Goal: Task Accomplishment & Management: Complete application form

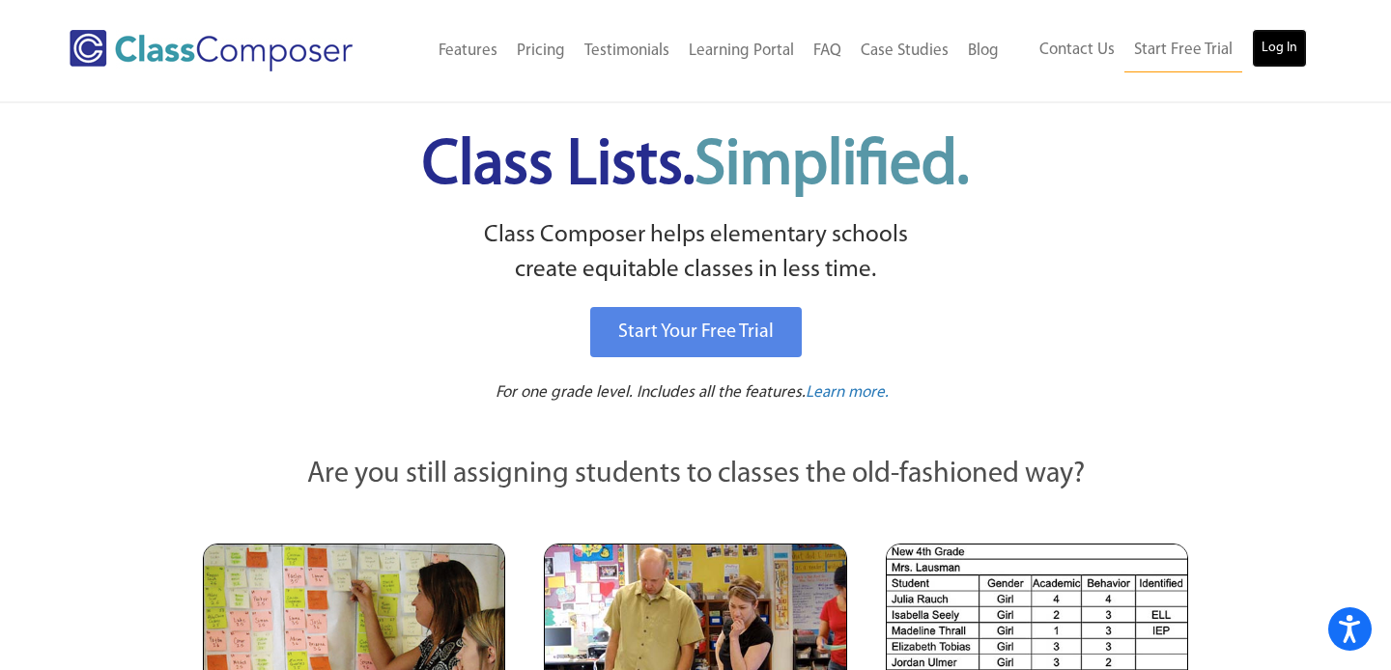
click at [1272, 48] on link "Log In" at bounding box center [1279, 48] width 55 height 39
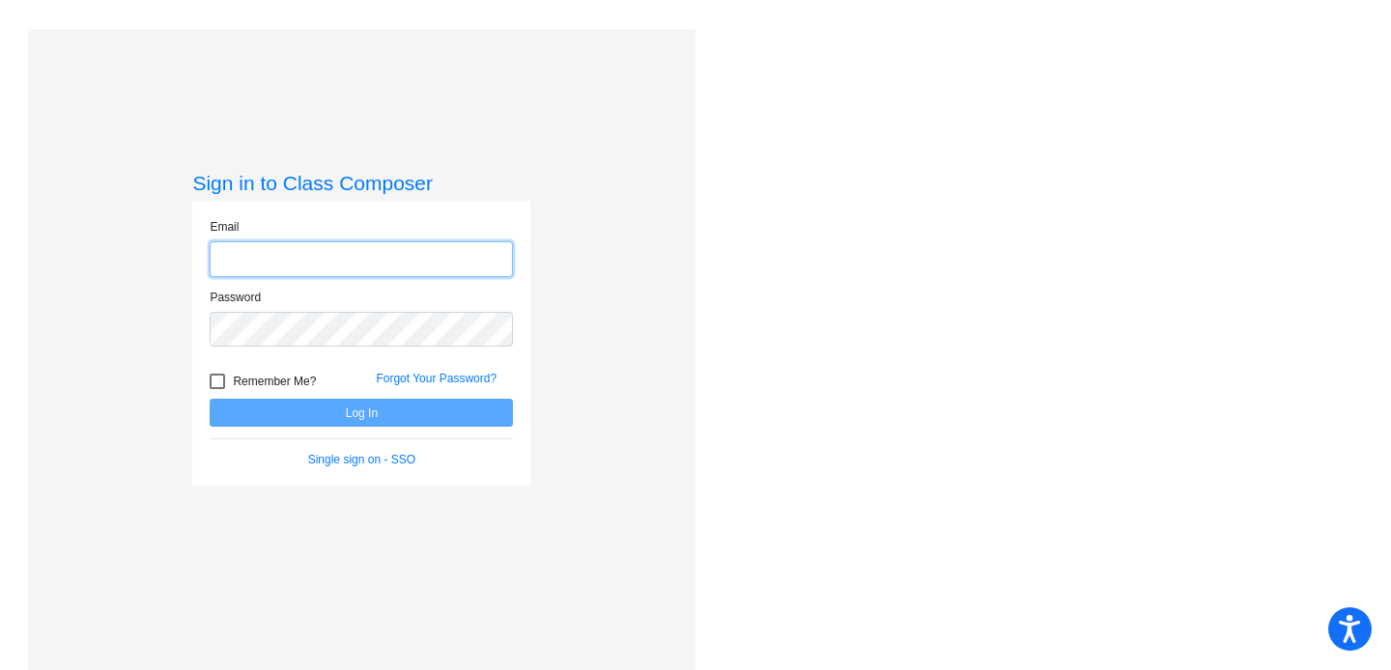
type input "[PERSON_NAME][EMAIL_ADDRESS][PERSON_NAME][DOMAIN_NAME]"
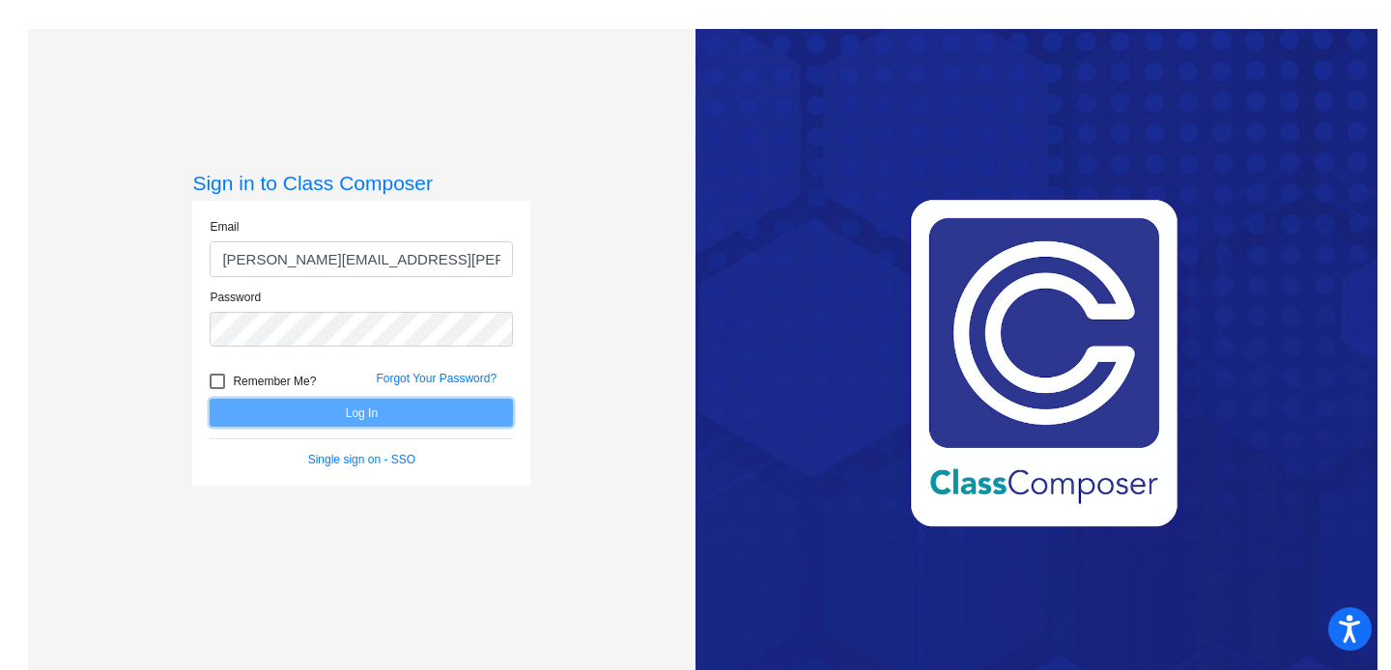
click at [375, 420] on button "Log In" at bounding box center [361, 413] width 303 height 28
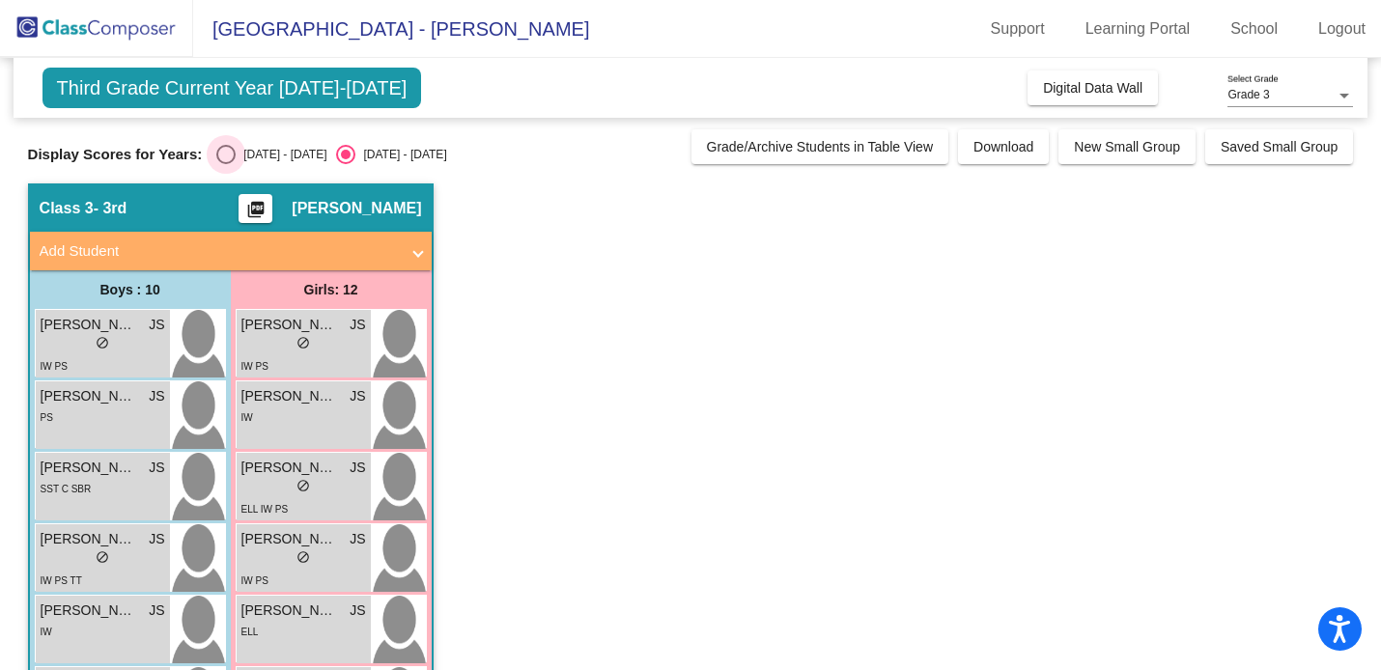
click at [228, 154] on div "Select an option" at bounding box center [225, 154] width 19 height 19
click at [226, 164] on input "2024 - 2025" at bounding box center [225, 164] width 1 height 1
radio input "true"
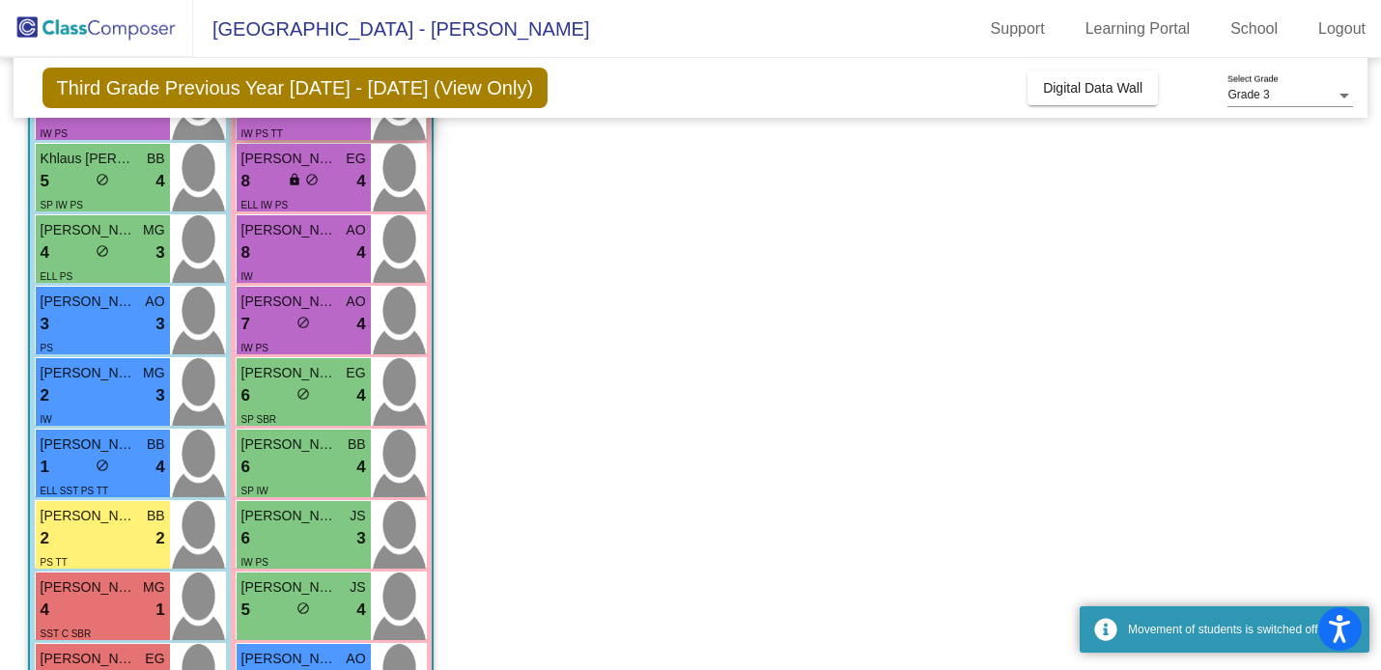
scroll to position [527, 0]
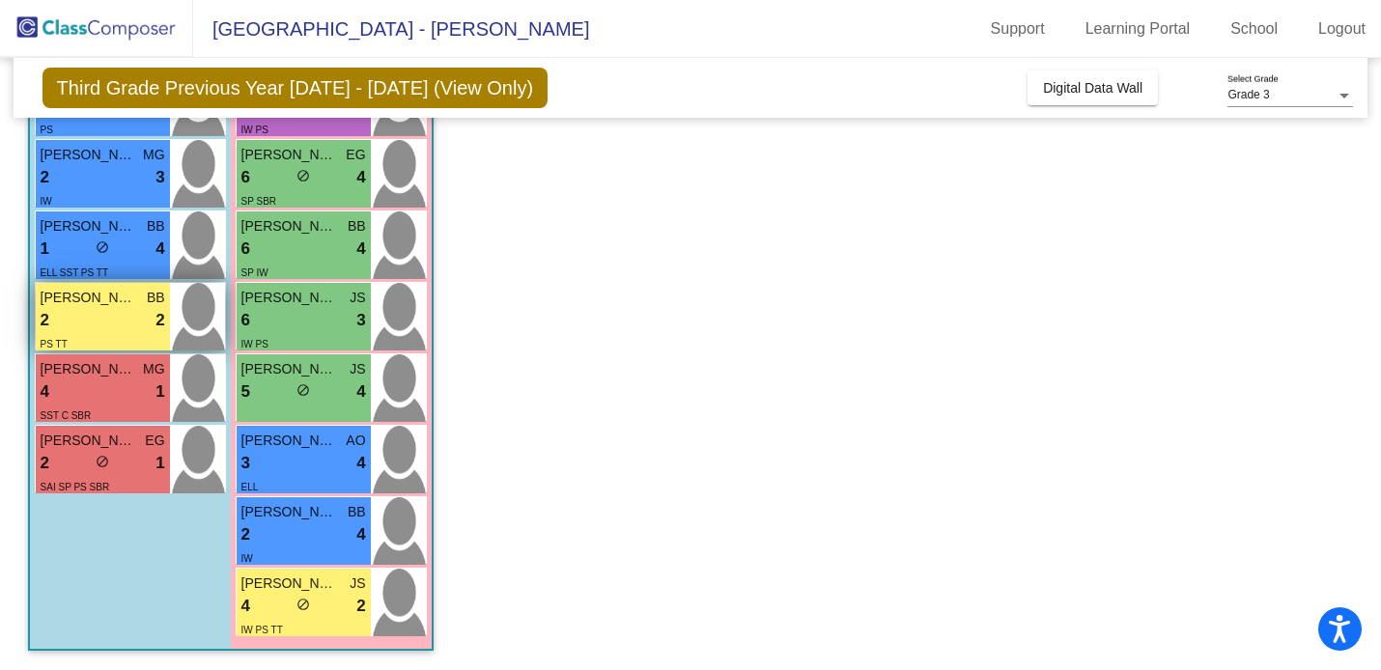
click at [111, 317] on div "2 lock do_not_disturb_alt 2" at bounding box center [103, 320] width 125 height 25
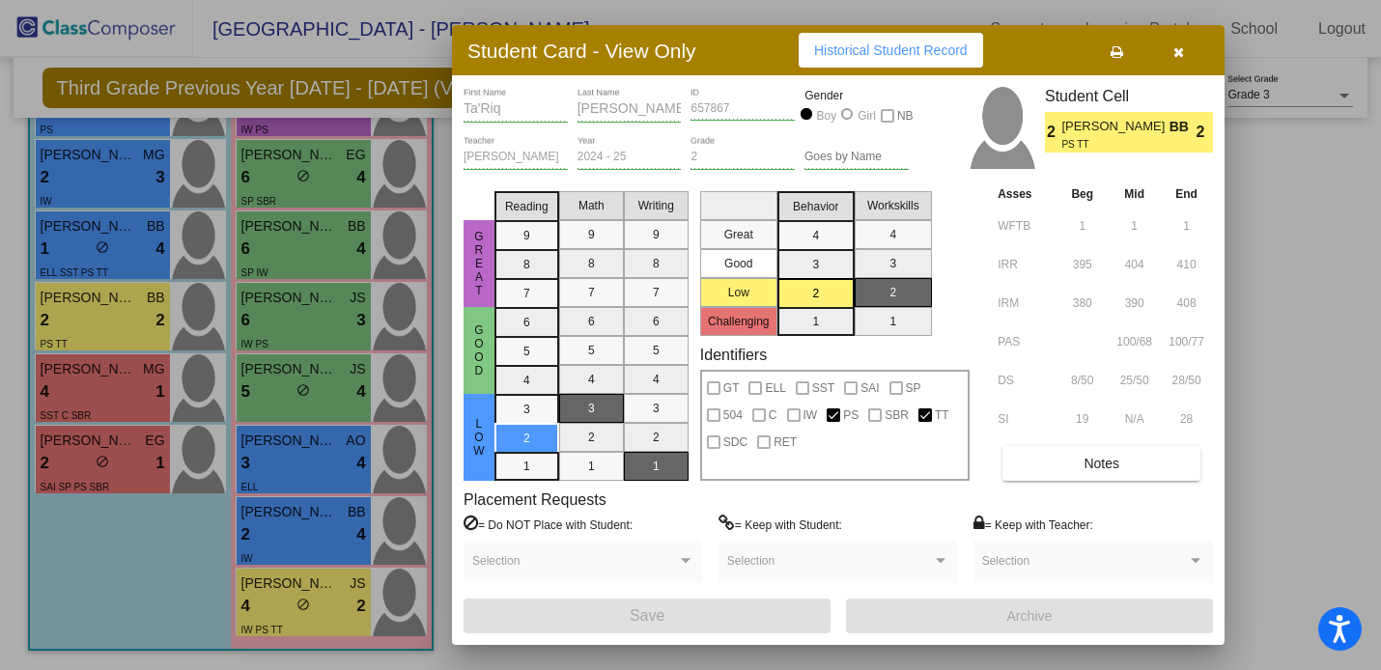
click at [1075, 468] on button "Notes" at bounding box center [1102, 463] width 198 height 35
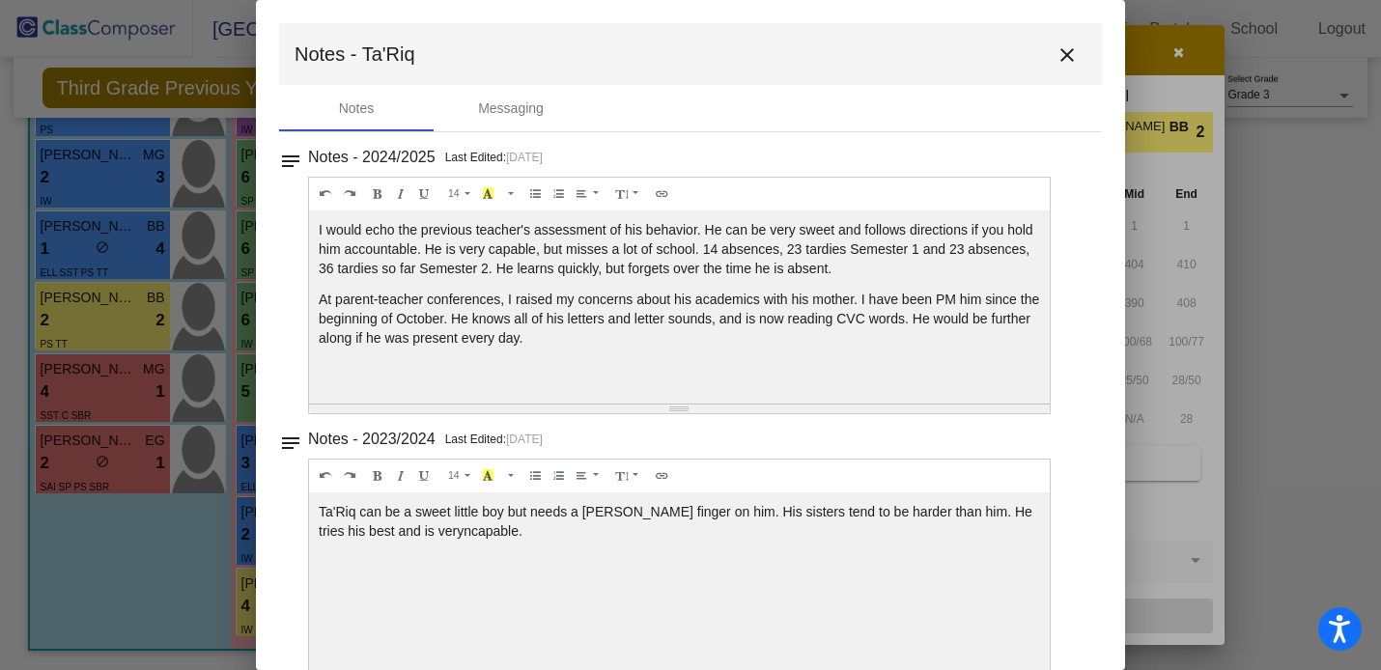
click at [644, 404] on div "Ta'Riq can be a sweet little boy but needs a stern finger on him. His sisters t…" at bounding box center [679, 307] width 741 height 193
click at [1056, 54] on mat-icon "close" at bounding box center [1067, 54] width 23 height 23
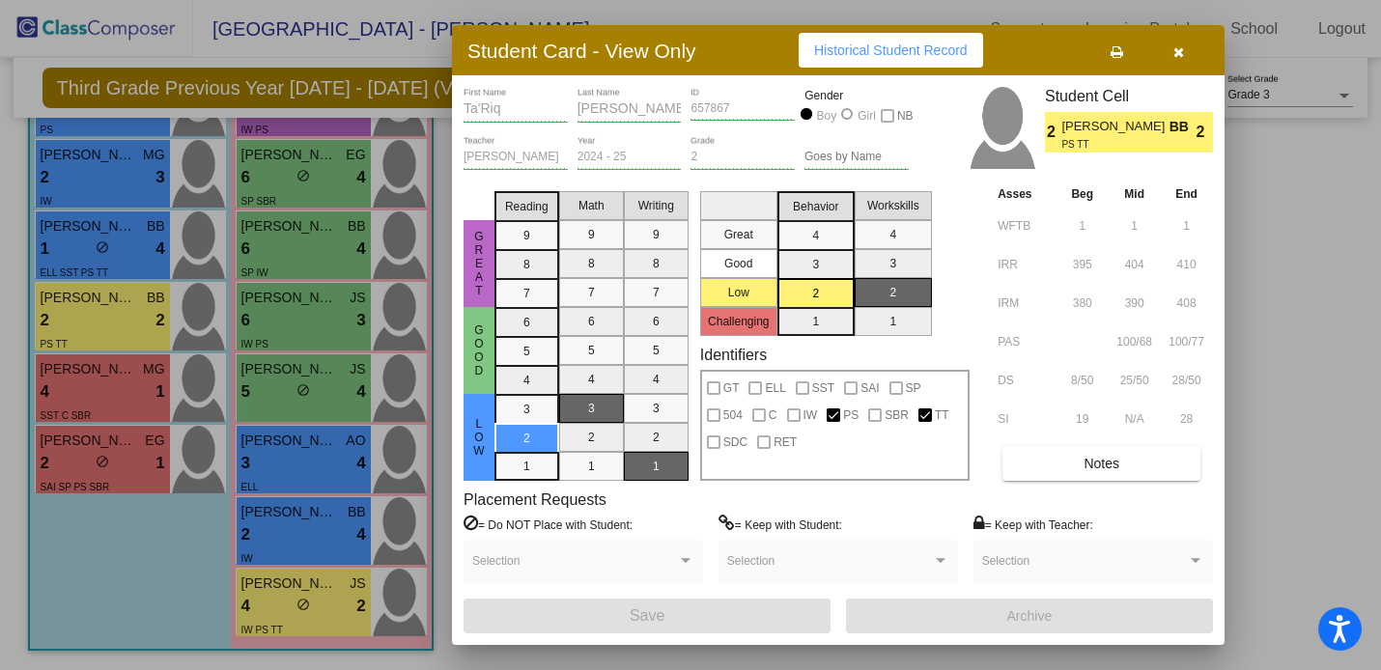
click at [919, 56] on span "Historical Student Record" at bounding box center [891, 50] width 154 height 15
click at [1181, 54] on icon "button" at bounding box center [1179, 52] width 11 height 14
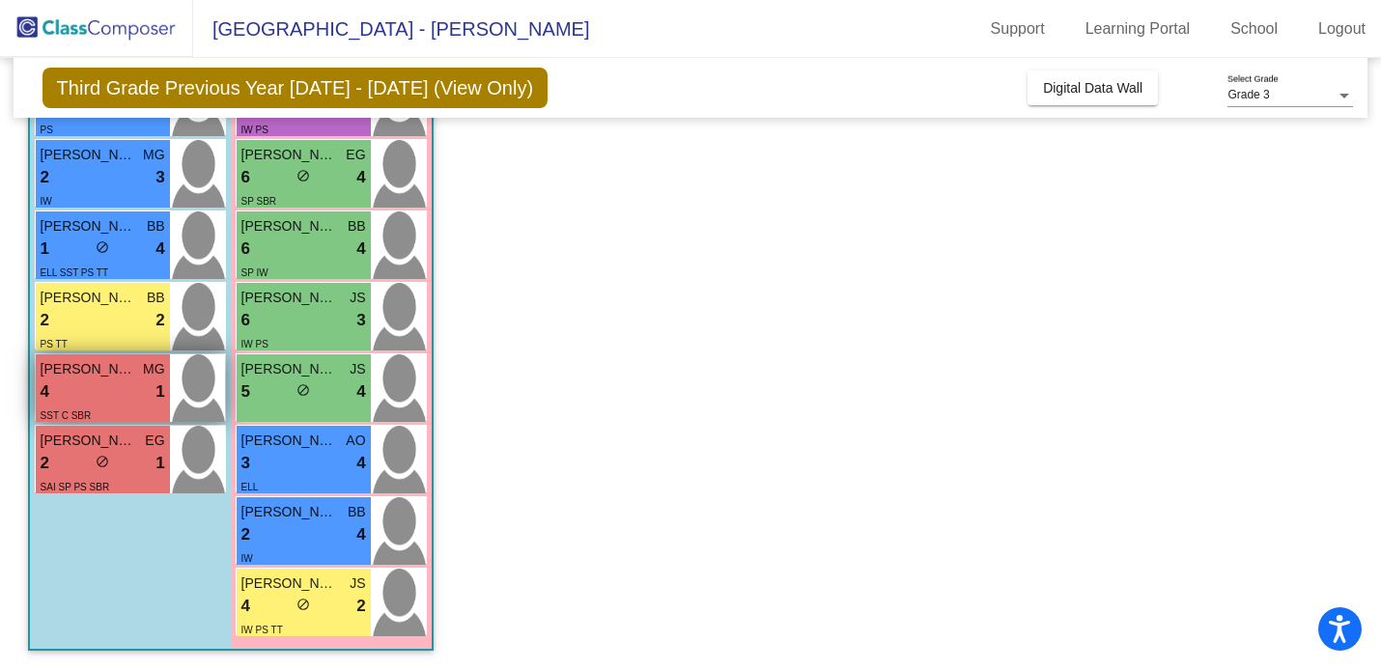
click at [116, 382] on div "4 lock do_not_disturb_alt 1" at bounding box center [103, 392] width 125 height 25
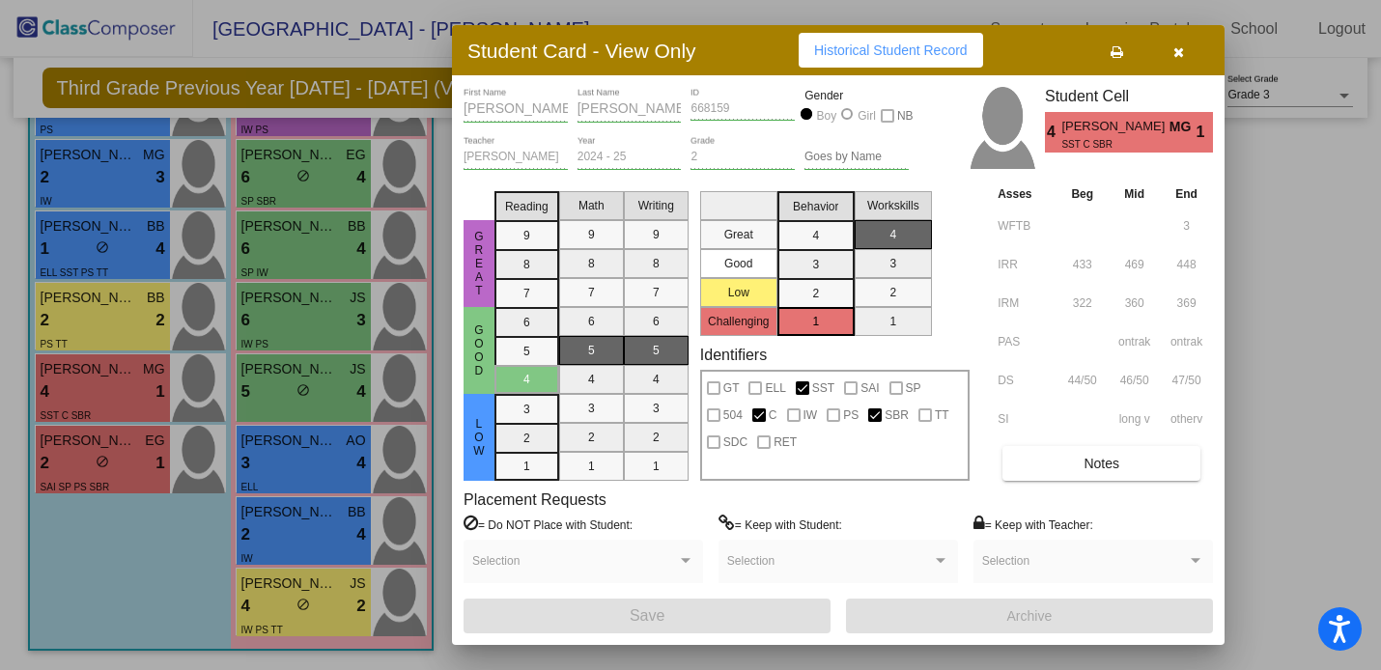
click at [894, 51] on span "Historical Student Record" at bounding box center [891, 50] width 154 height 15
click at [1177, 48] on icon "button" at bounding box center [1179, 52] width 11 height 14
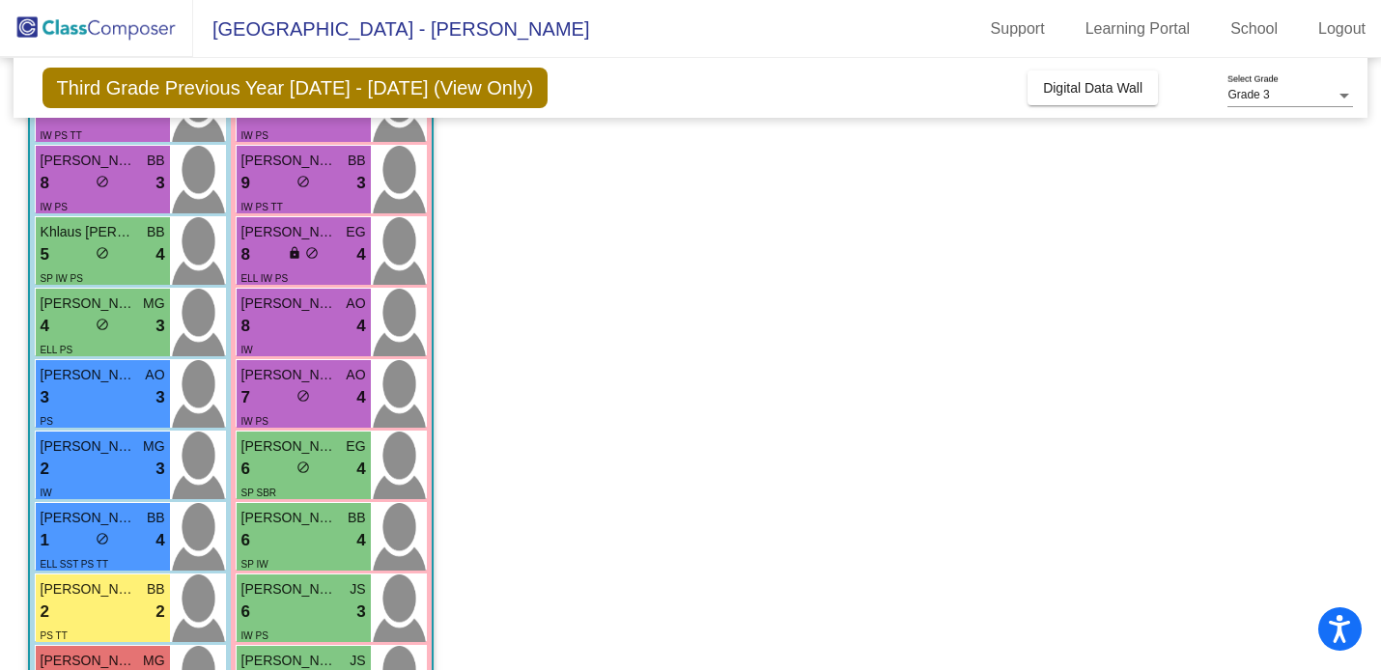
scroll to position [0, 0]
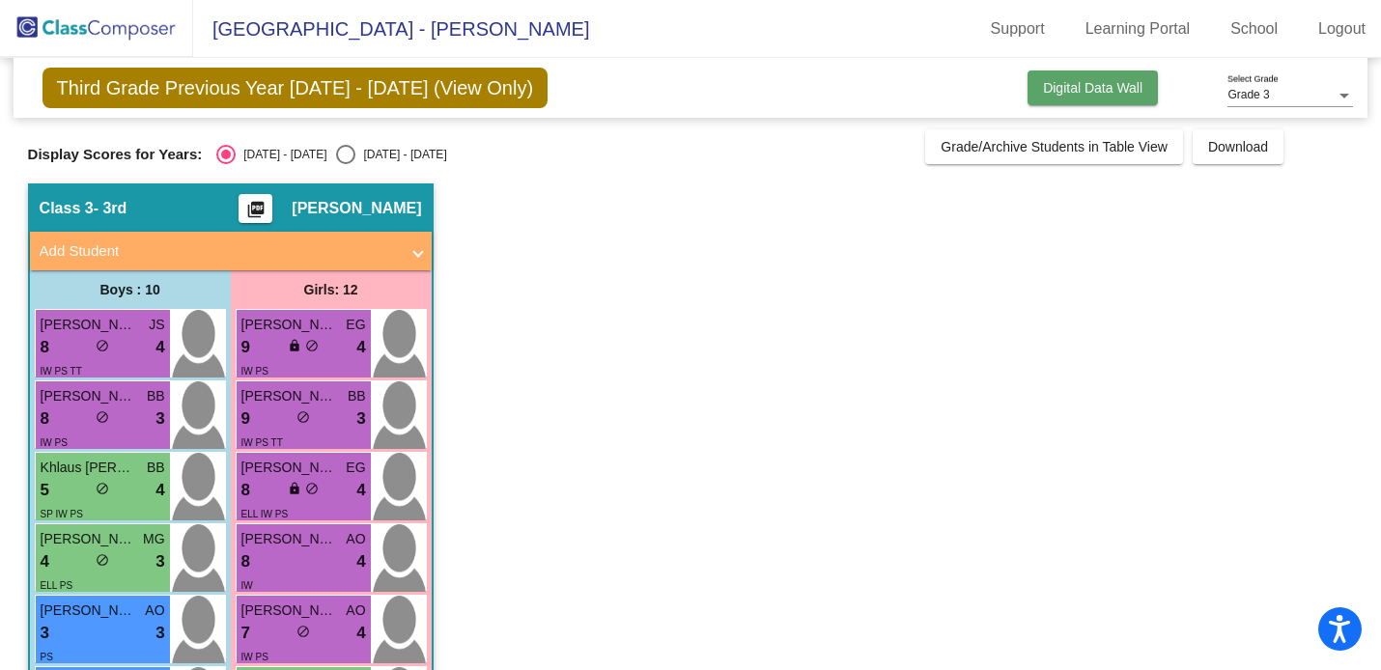
click at [1045, 88] on span "Digital Data Wall" at bounding box center [1092, 87] width 99 height 15
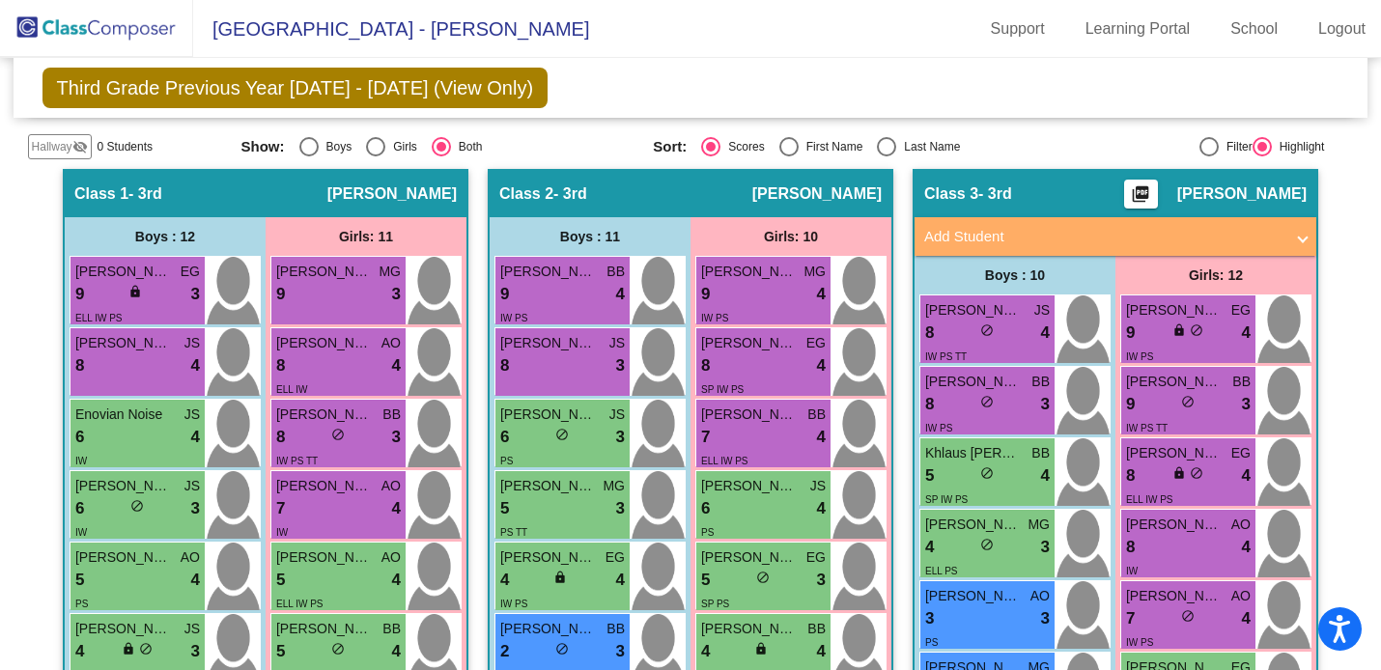
scroll to position [388, 0]
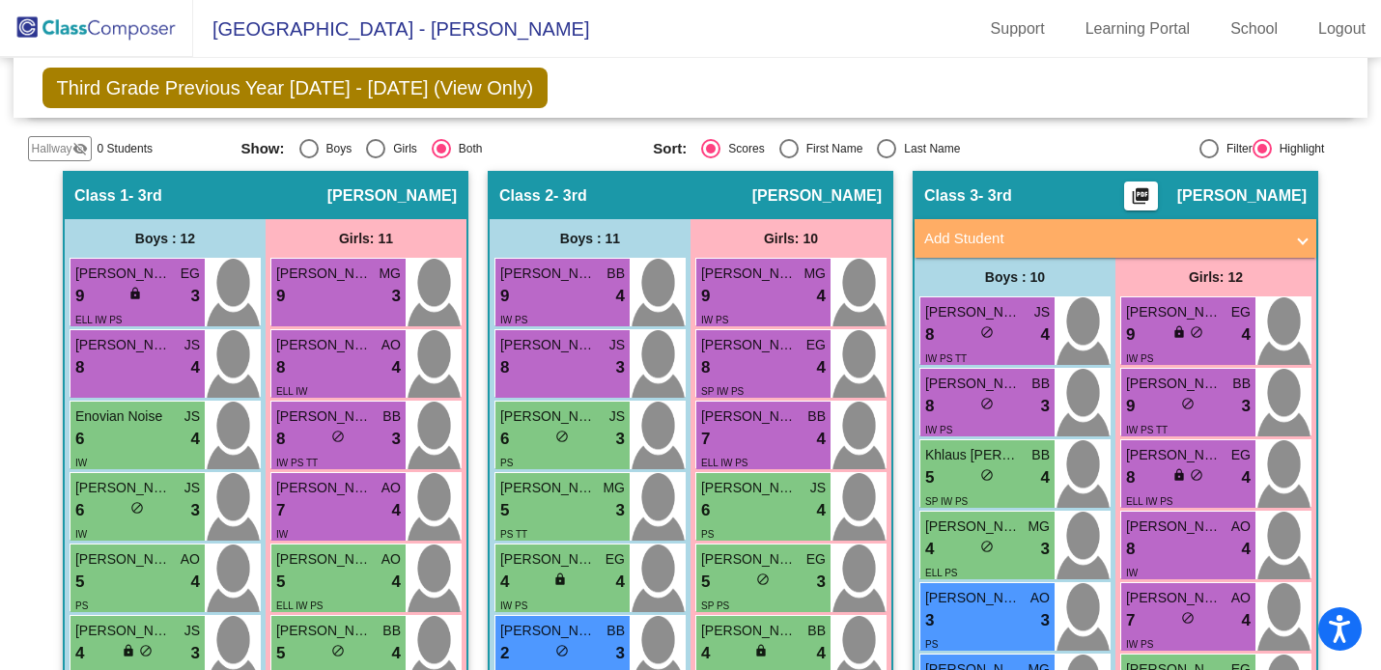
click at [1299, 243] on span at bounding box center [1303, 239] width 8 height 22
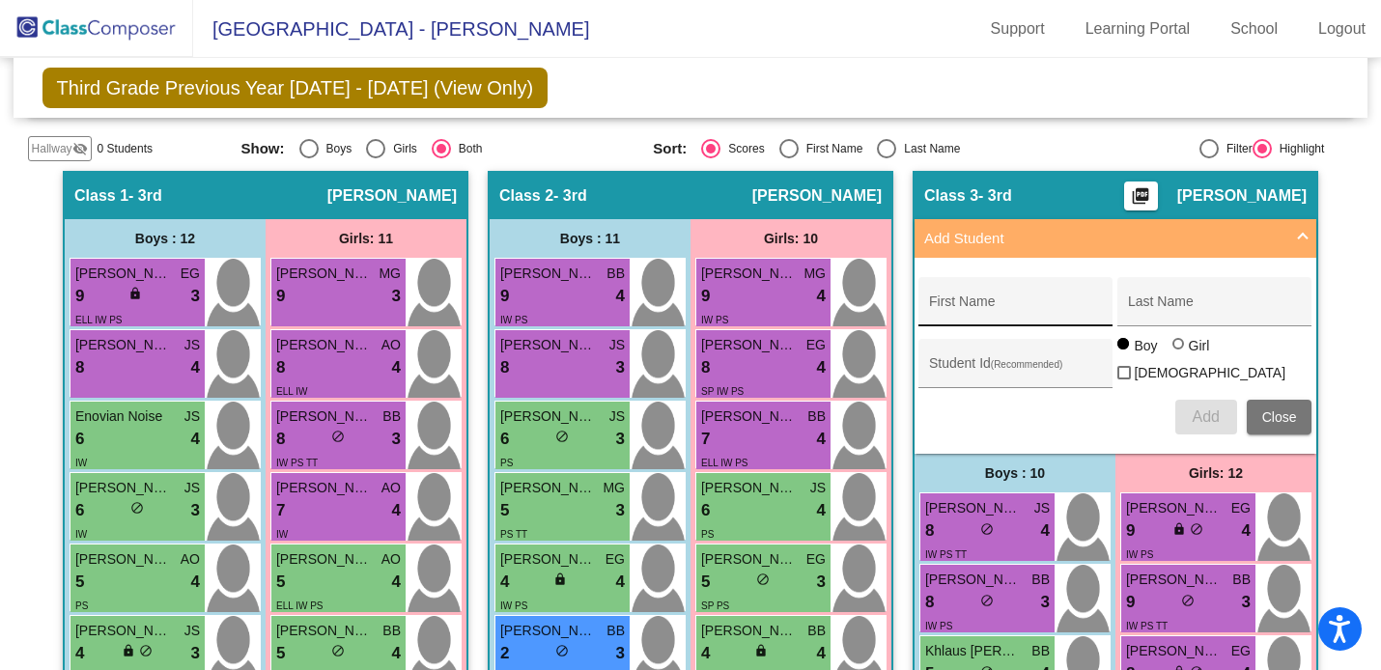
click at [1045, 304] on input "First Name" at bounding box center [1016, 308] width 174 height 15
type input "Ashley"
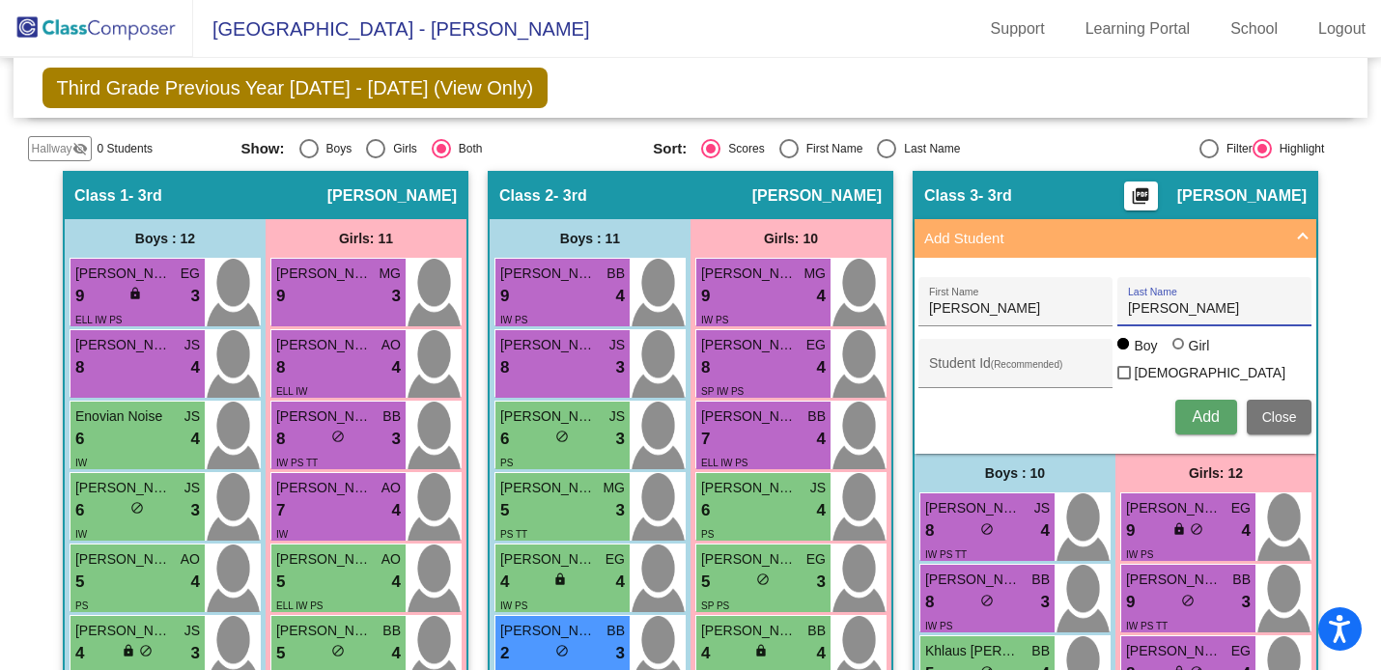
type input "McCloud"
click at [1176, 350] on div at bounding box center [1179, 344] width 12 height 12
click at [1179, 355] on input "Girl" at bounding box center [1179, 354] width 1 height 1
radio input "true"
click at [1197, 417] on span "Add" at bounding box center [1205, 417] width 27 height 16
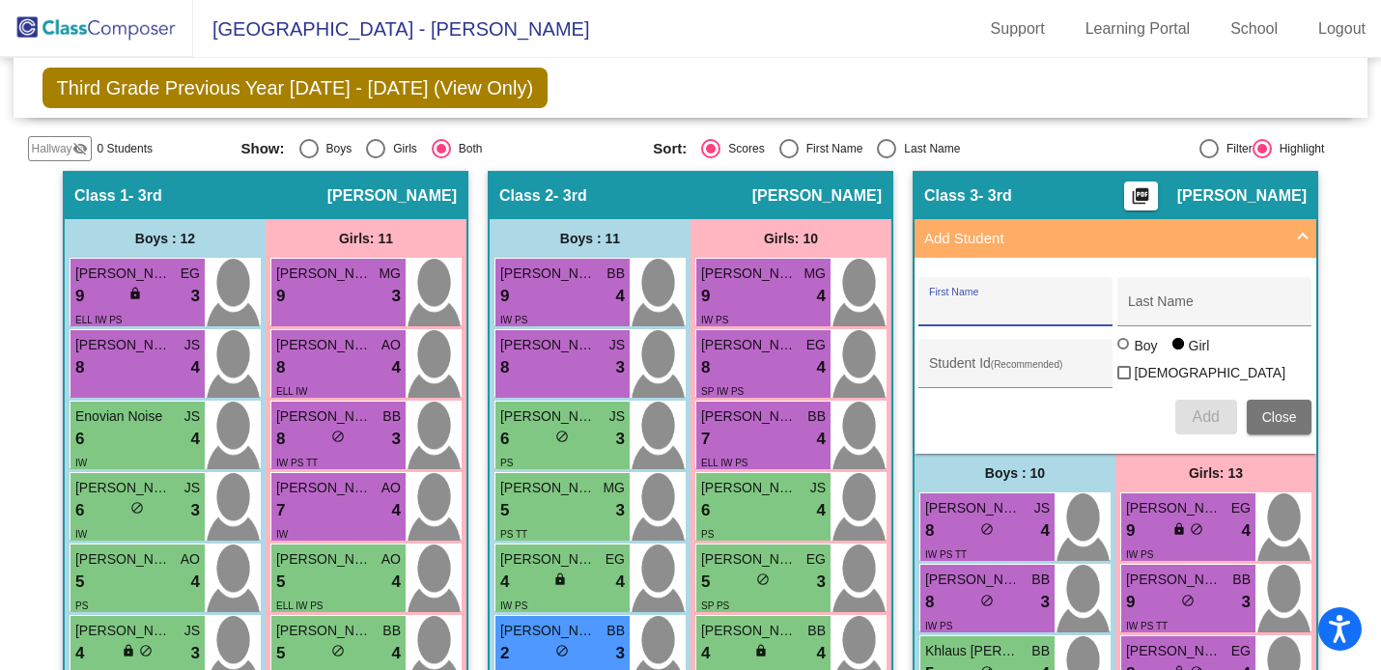
click at [1030, 299] on div "First Name" at bounding box center [1016, 308] width 174 height 40
type input "Santiago"
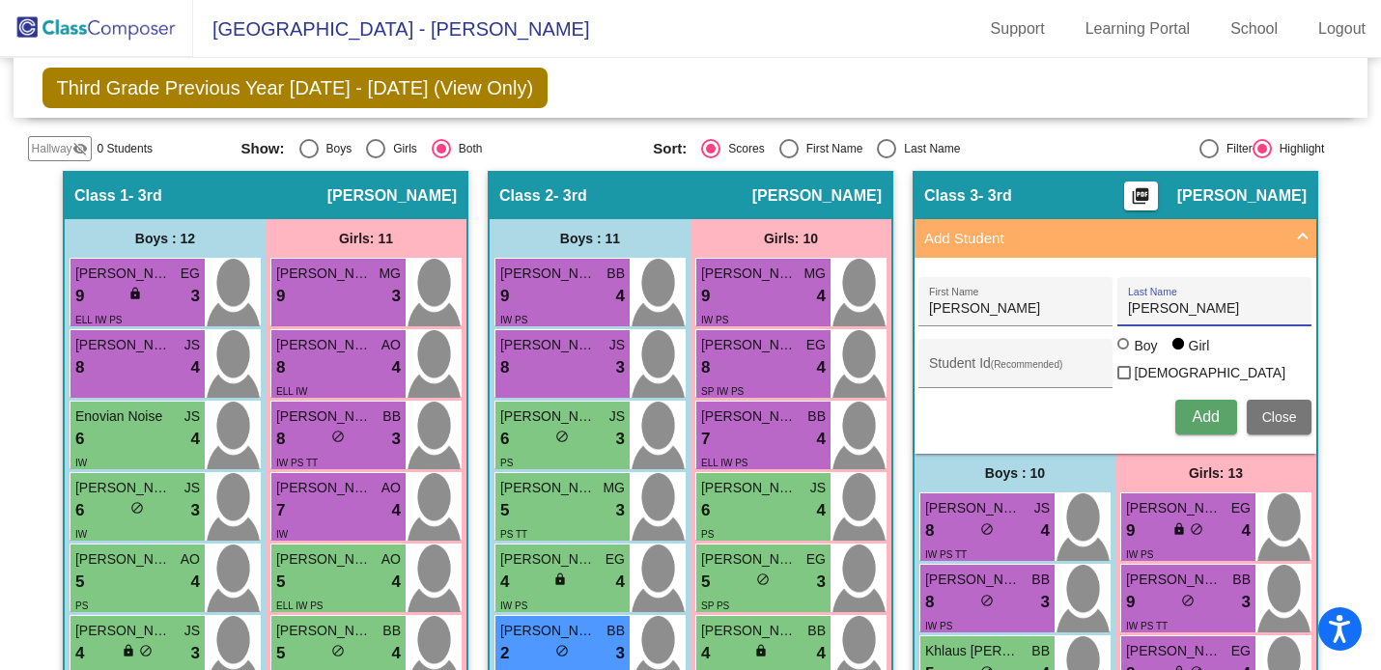
type input "Berrera"
click at [1121, 350] on div at bounding box center [1124, 344] width 12 height 12
click at [1124, 355] on input "Boy" at bounding box center [1124, 354] width 1 height 1
radio input "true"
click at [1198, 423] on button "Add" at bounding box center [1207, 417] width 62 height 35
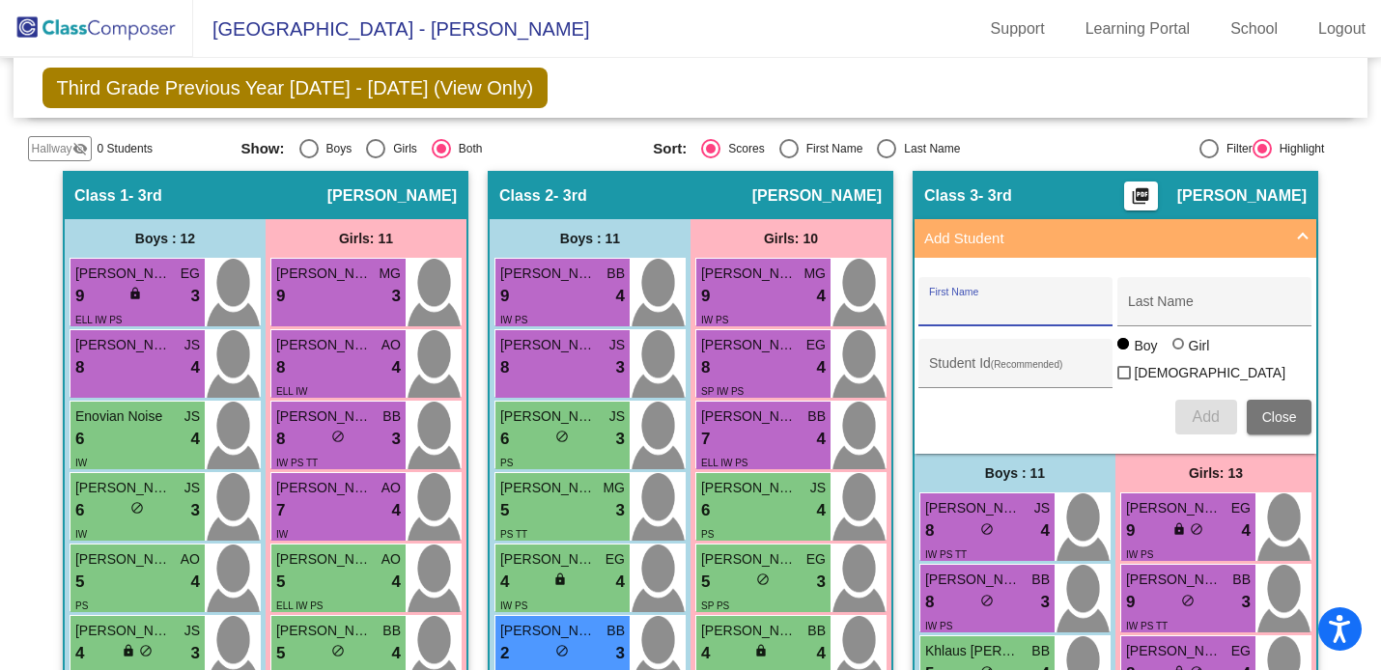
scroll to position [389, 0]
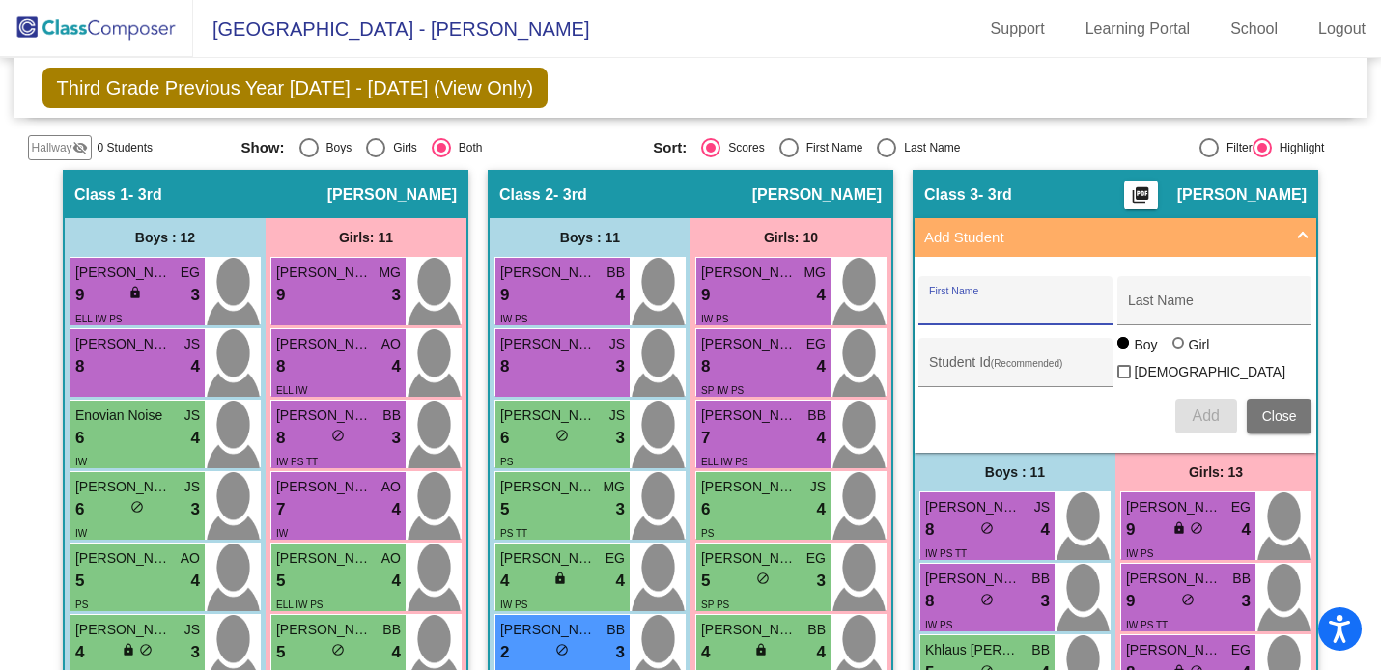
click at [1267, 412] on span "Close" at bounding box center [1279, 416] width 35 height 15
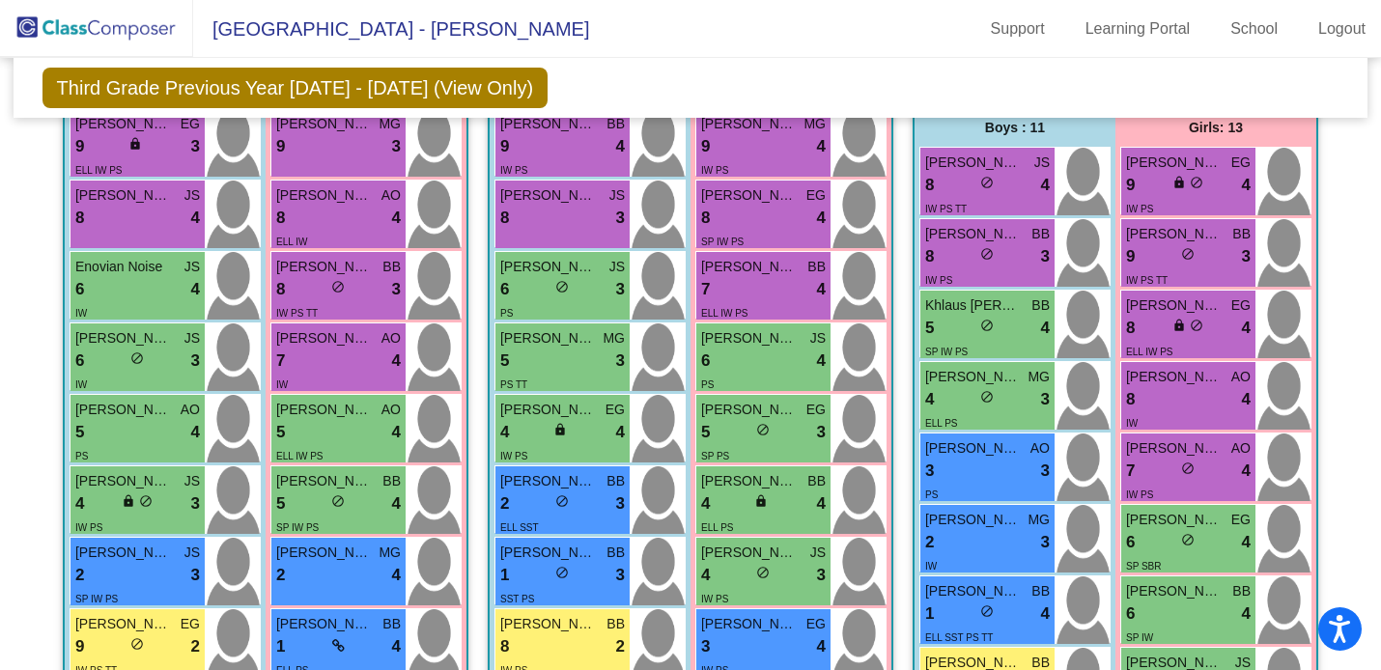
scroll to position [539, 0]
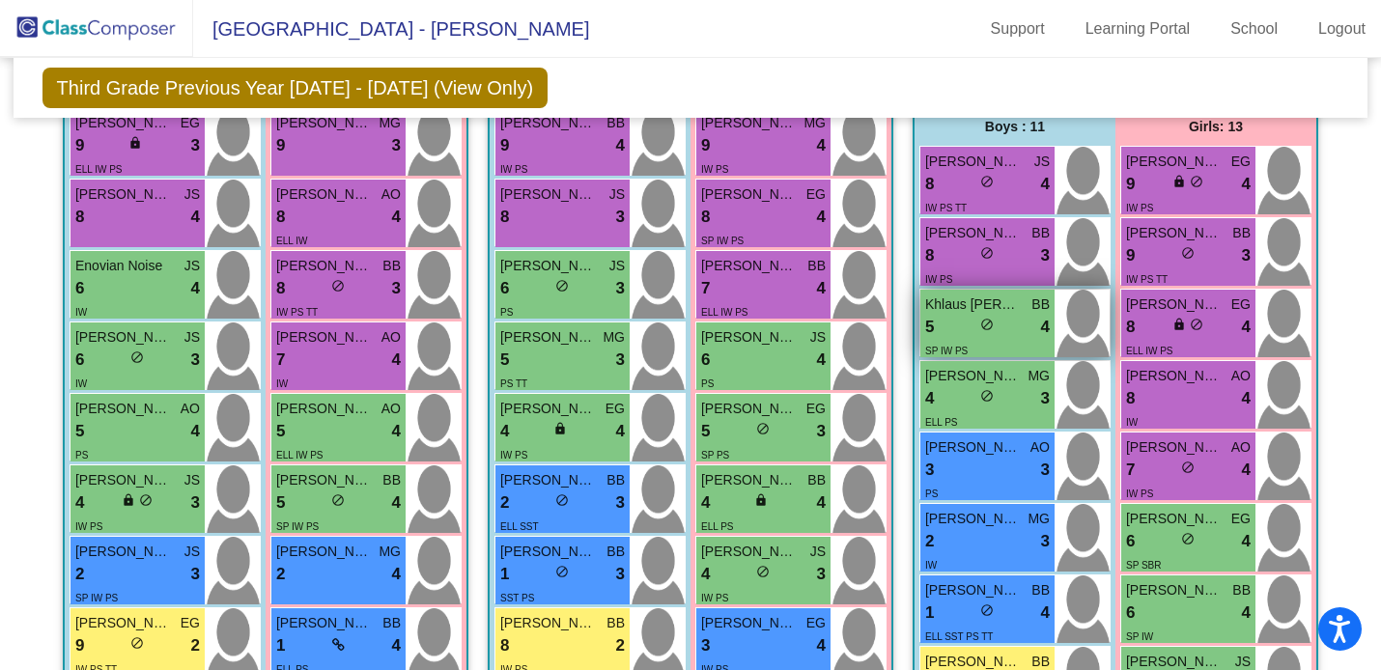
click at [1007, 321] on div "5 lock do_not_disturb_alt 4" at bounding box center [987, 327] width 125 height 25
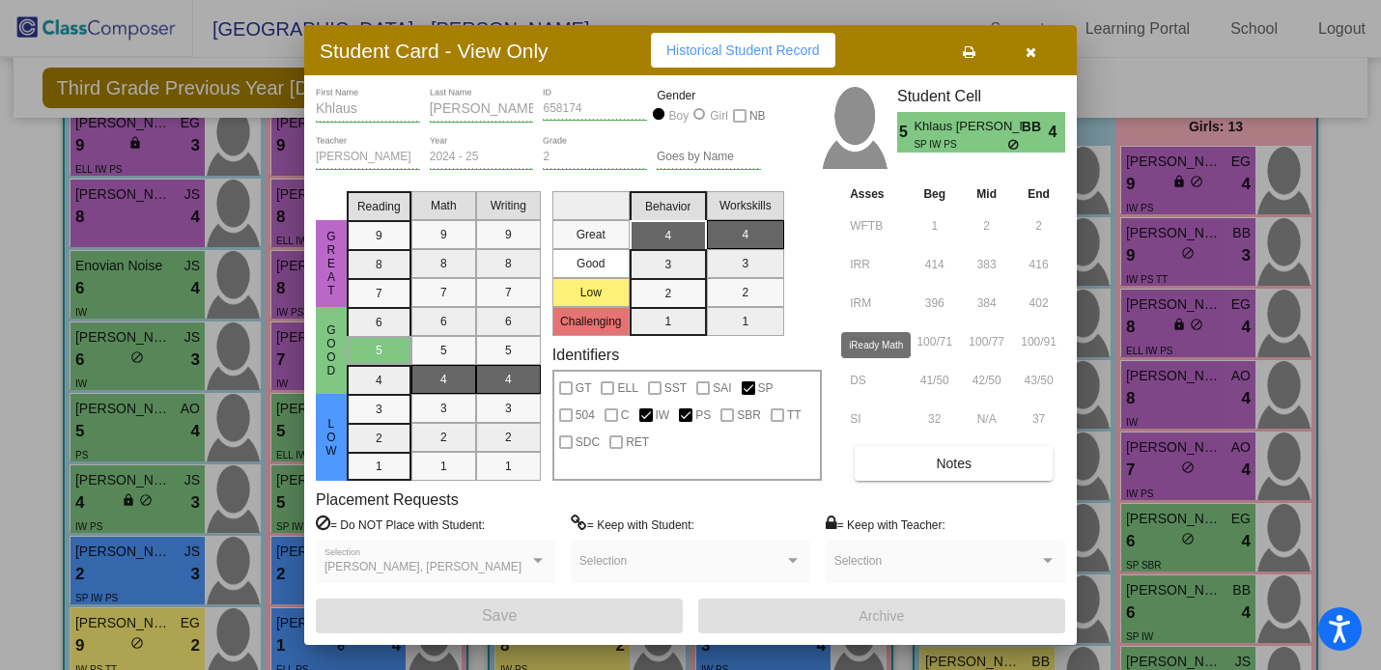
scroll to position [0, 0]
click at [1031, 50] on icon "button" at bounding box center [1031, 52] width 11 height 14
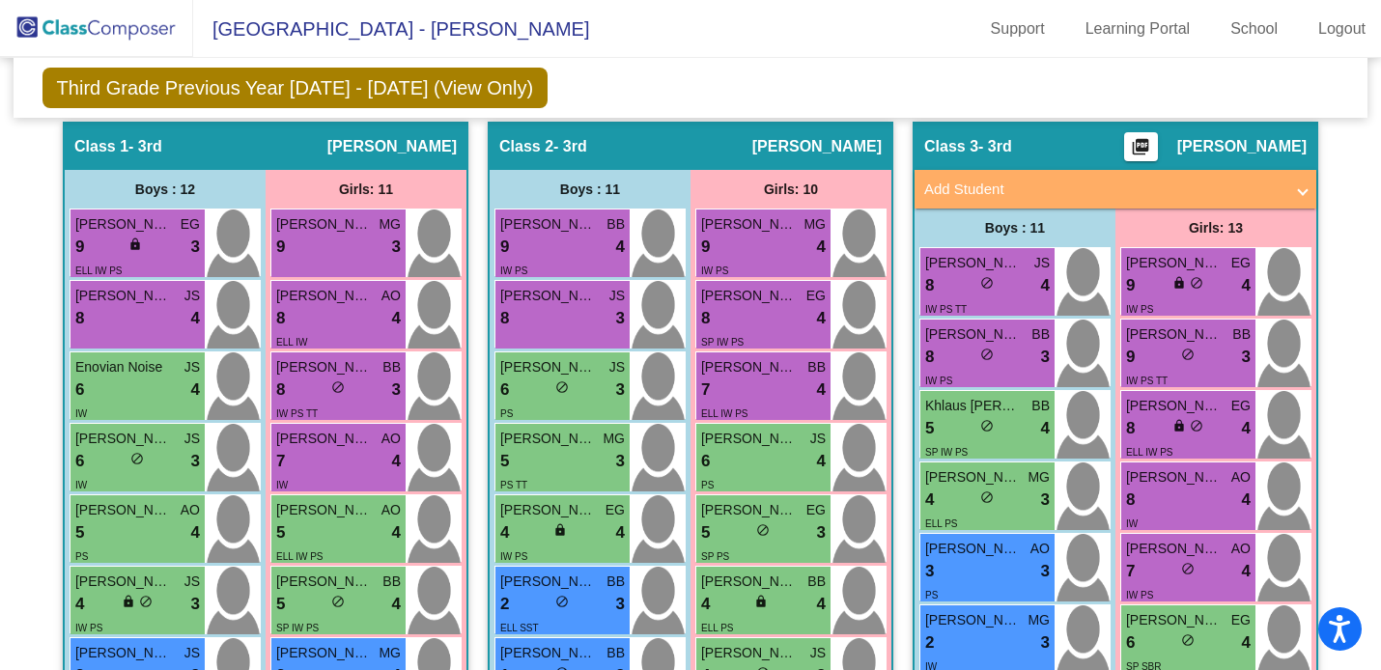
scroll to position [423, 0]
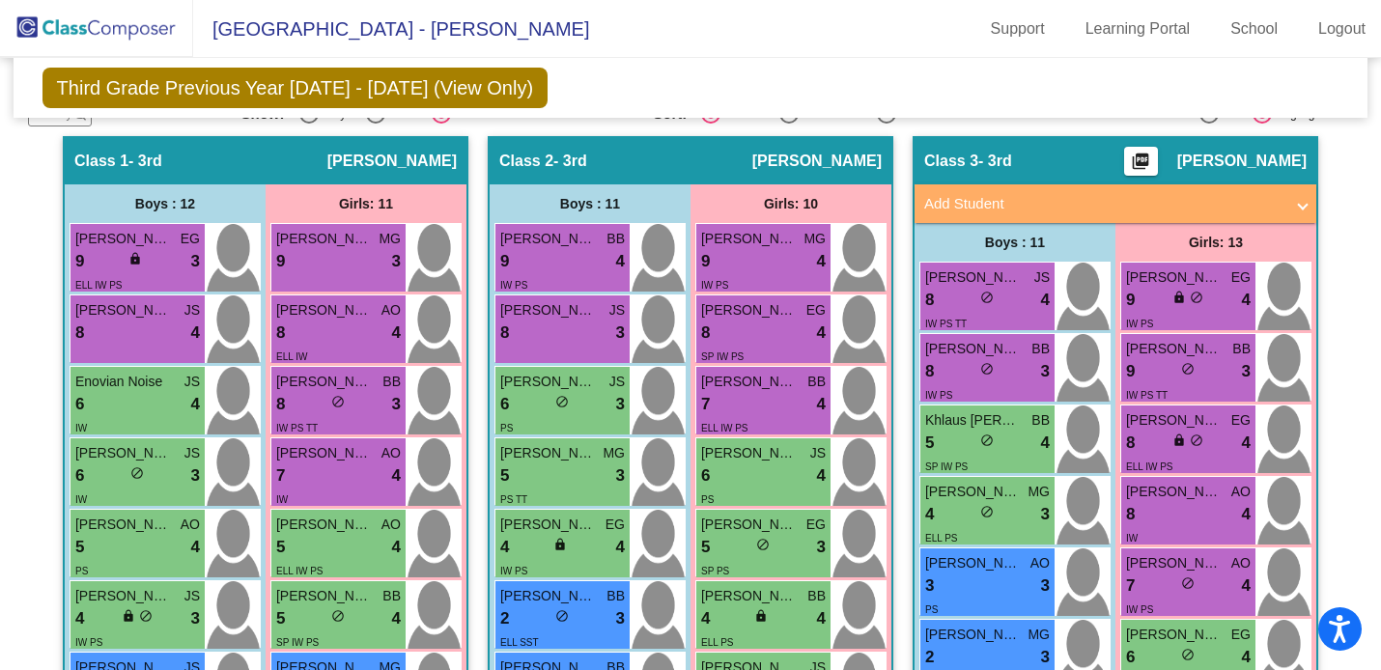
click at [1291, 205] on span "Add Student" at bounding box center [1111, 204] width 375 height 22
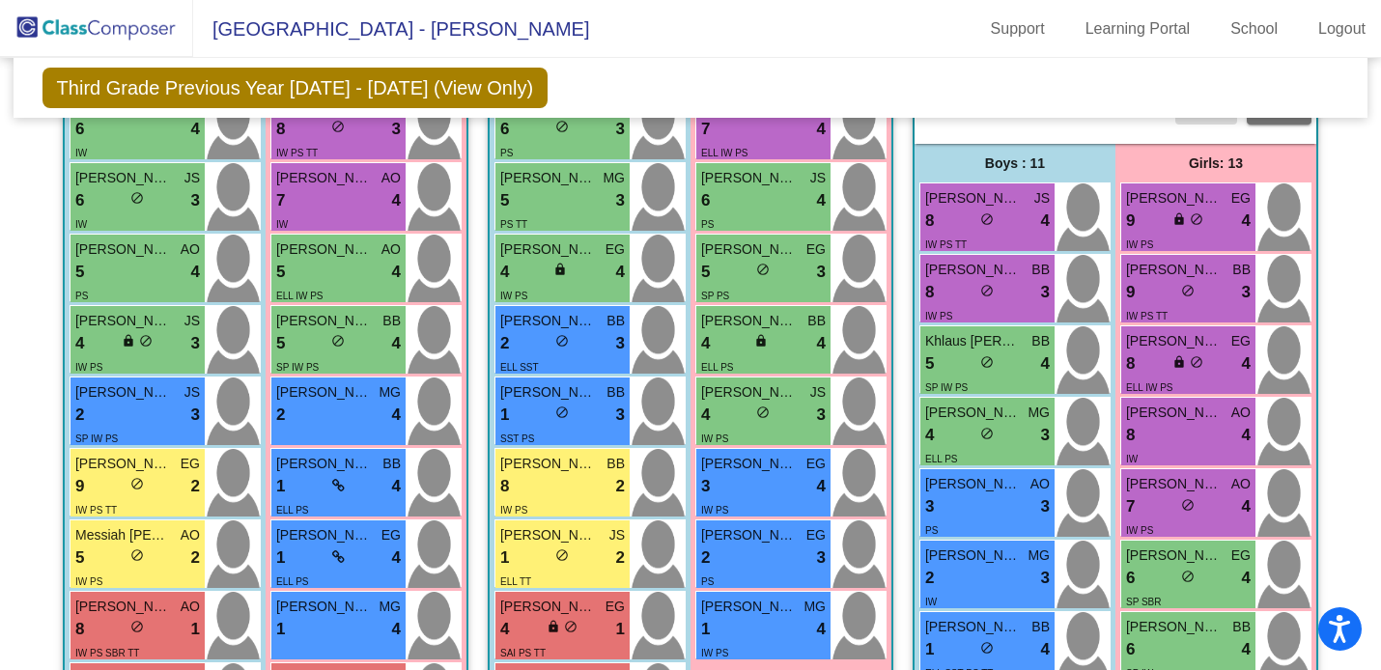
scroll to position [695, 0]
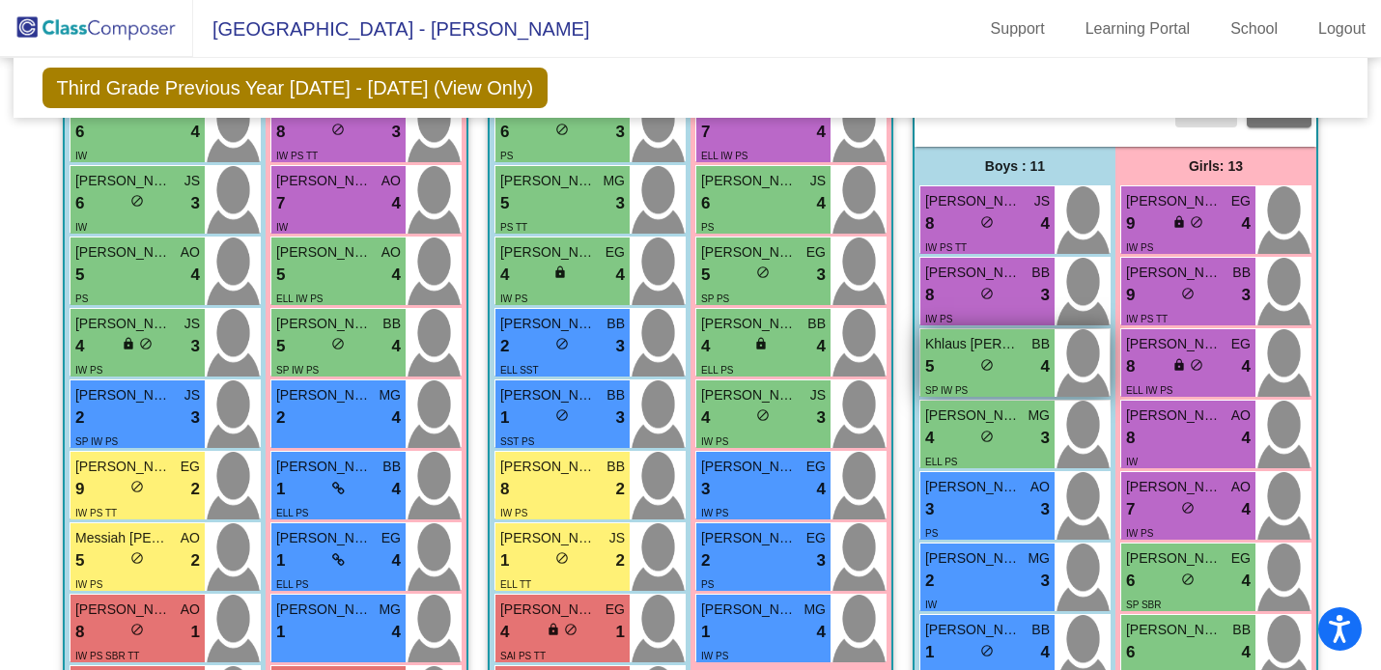
click at [1024, 367] on div "5 lock do_not_disturb_alt 4" at bounding box center [987, 367] width 125 height 25
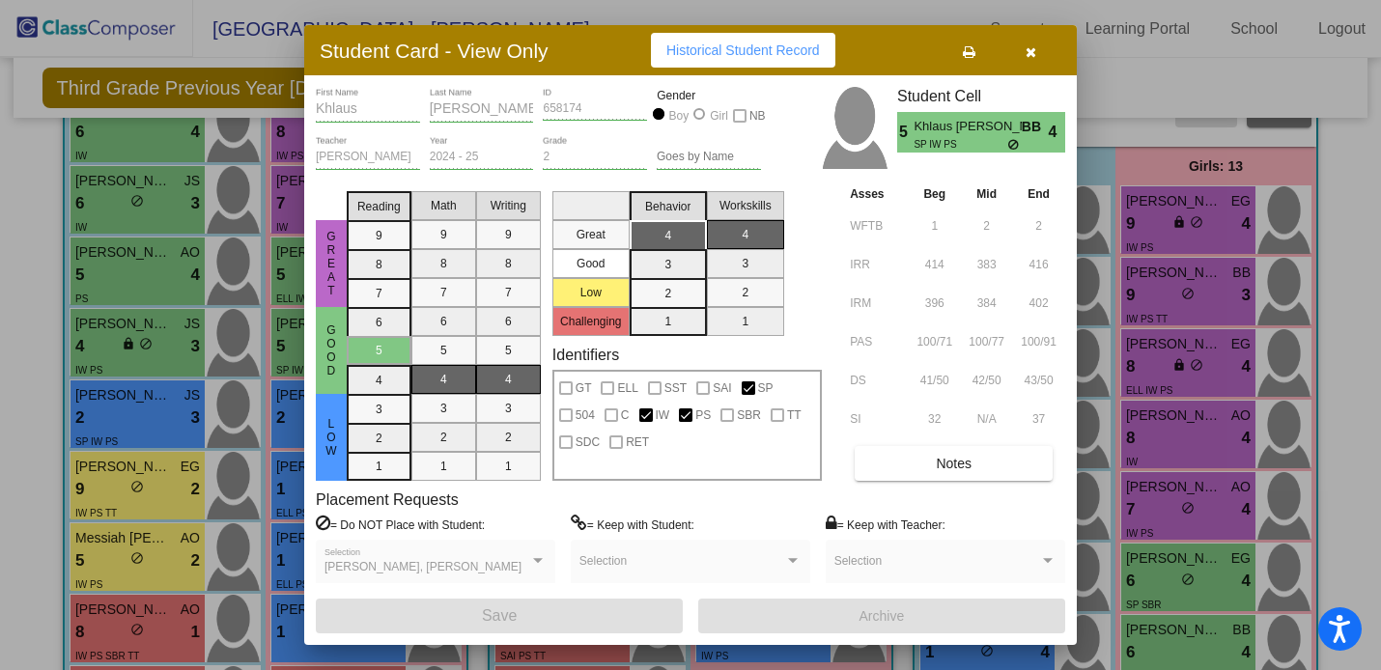
click at [978, 139] on span "SP IW PS" at bounding box center [961, 144] width 94 height 14
click at [1030, 52] on icon "button" at bounding box center [1031, 52] width 11 height 14
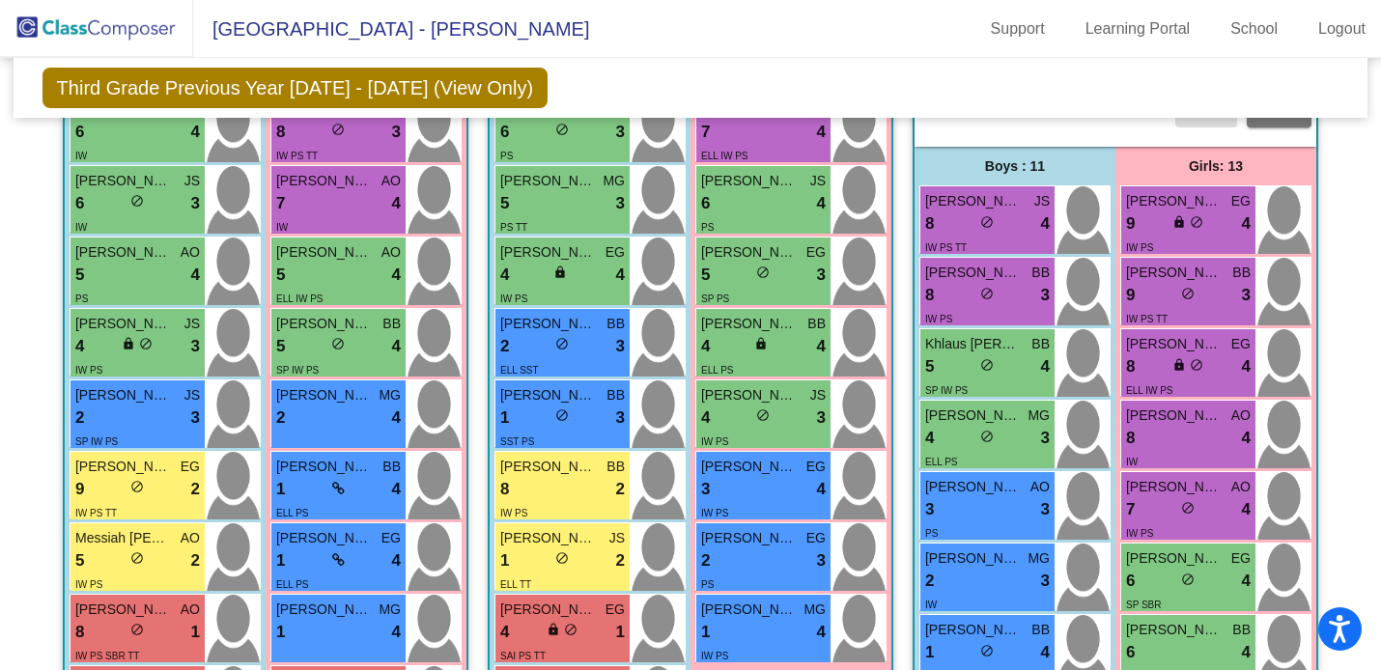
click at [411, 26] on span "Mission Crest Elementary School - Julie" at bounding box center [391, 29] width 396 height 31
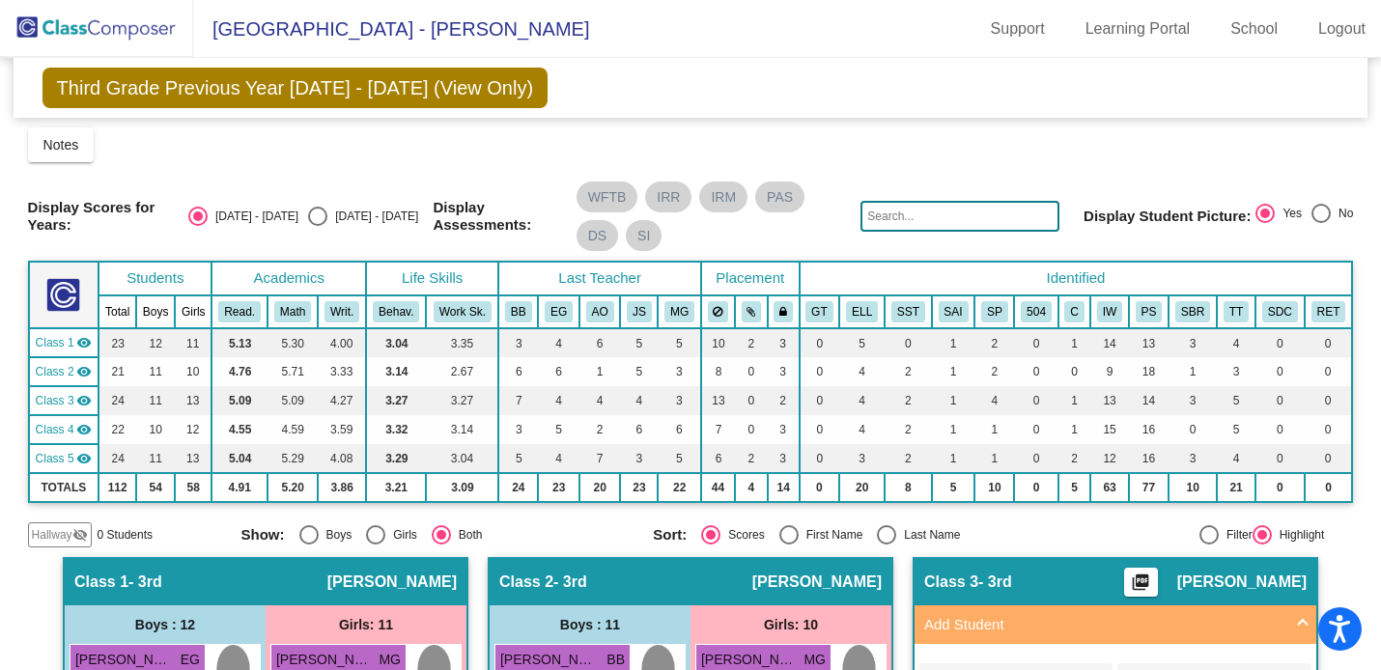
scroll to position [0, 0]
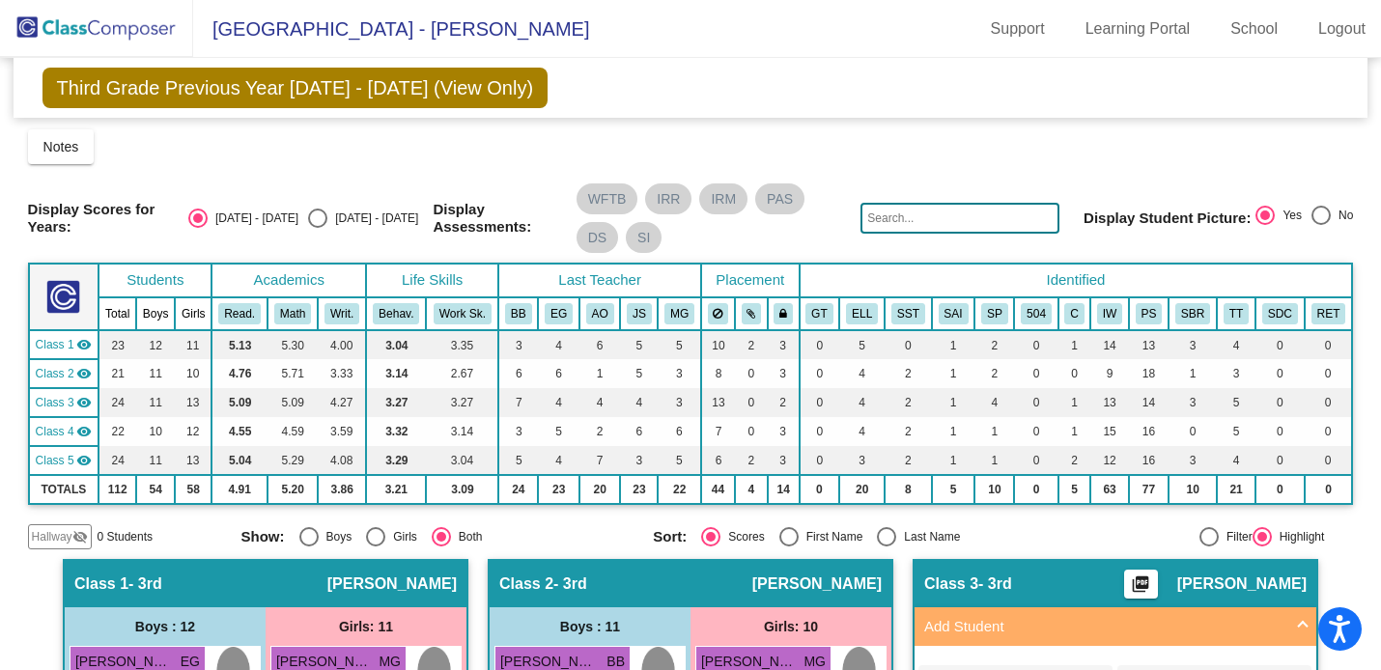
click at [327, 218] on div "Select an option" at bounding box center [317, 218] width 19 height 19
click at [318, 228] on input "2025 - 2026" at bounding box center [317, 228] width 1 height 1
radio input "true"
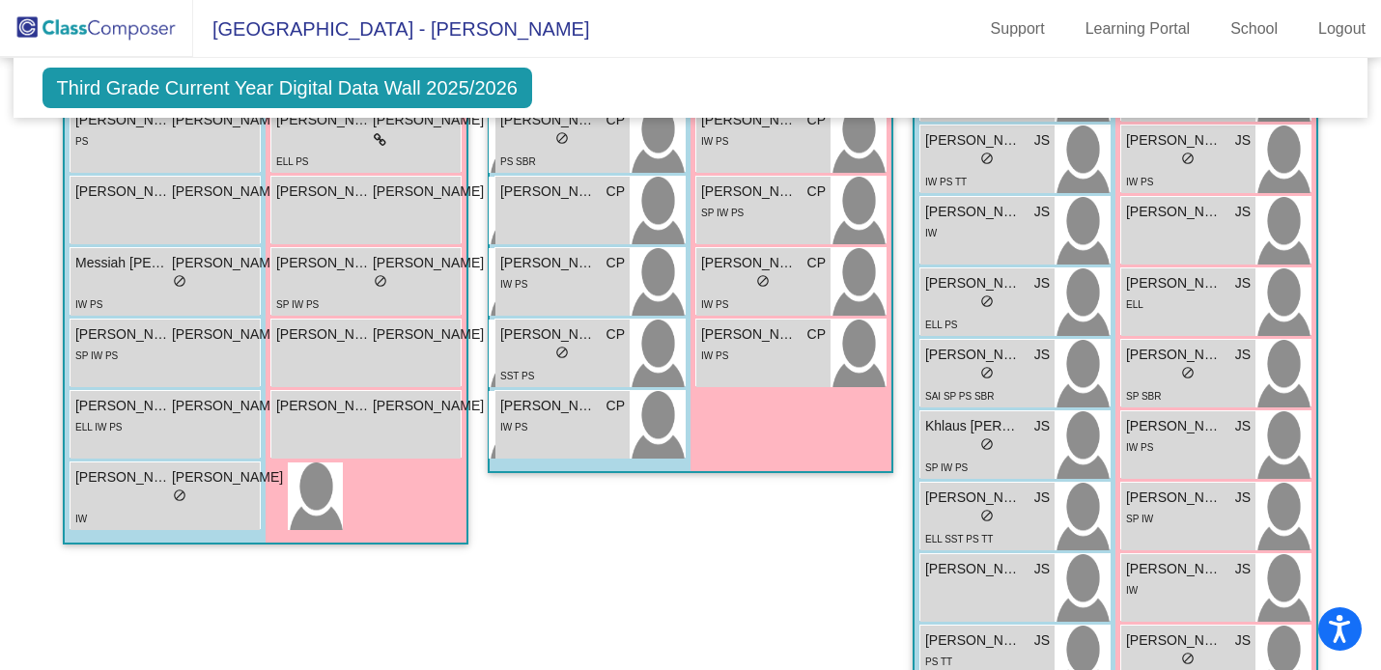
scroll to position [974, 0]
click at [997, 444] on div "lock do_not_disturb_alt" at bounding box center [987, 448] width 125 height 20
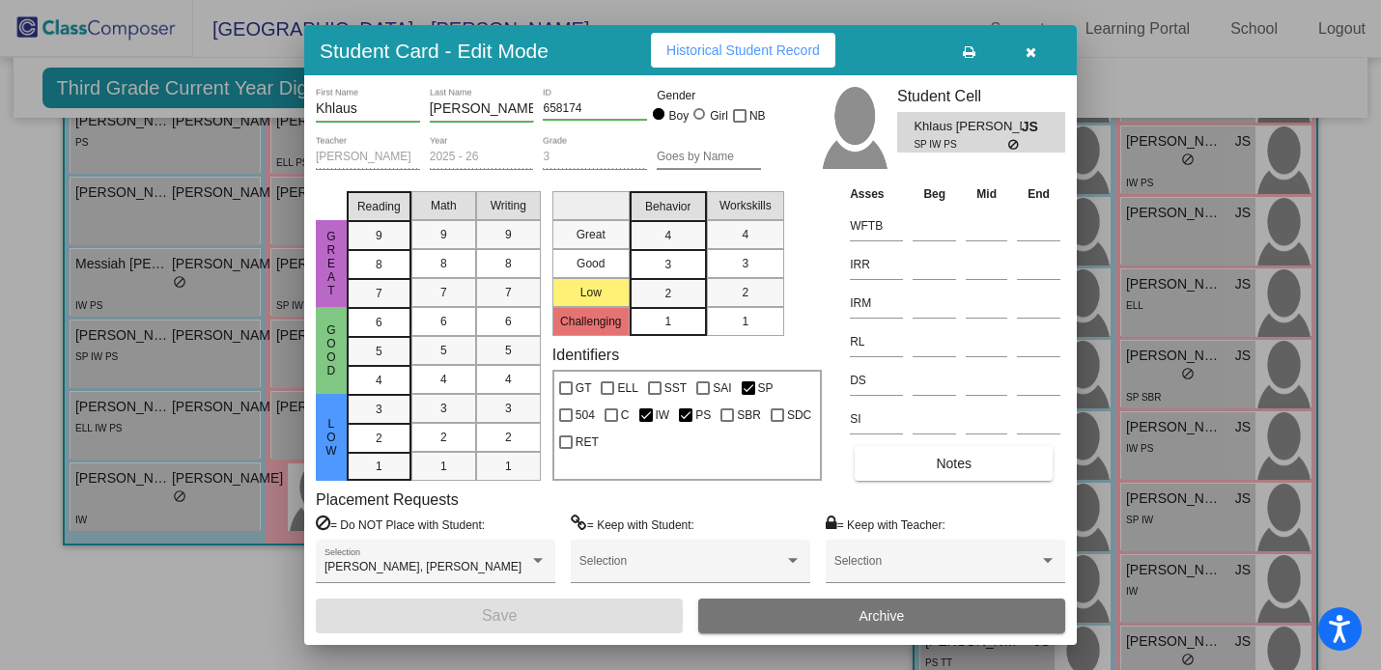
click at [911, 615] on button "Archive" at bounding box center [881, 616] width 367 height 35
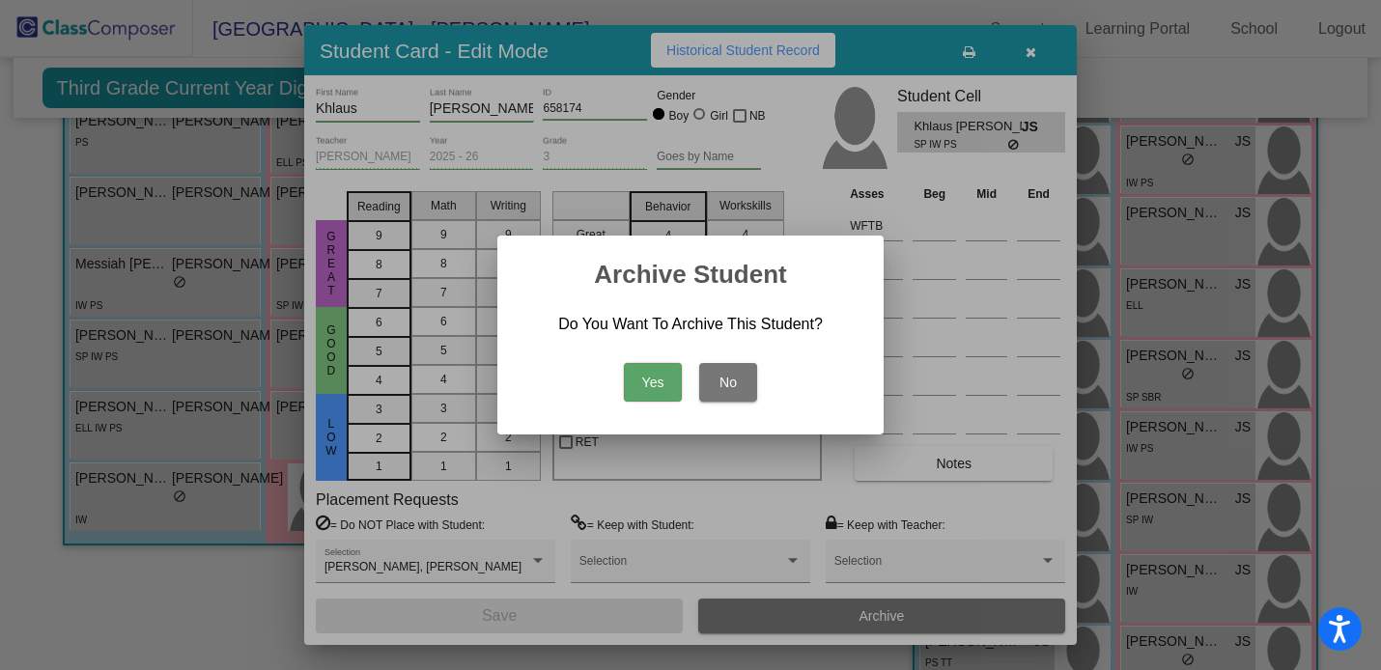
click at [649, 382] on button "Yes" at bounding box center [653, 382] width 58 height 39
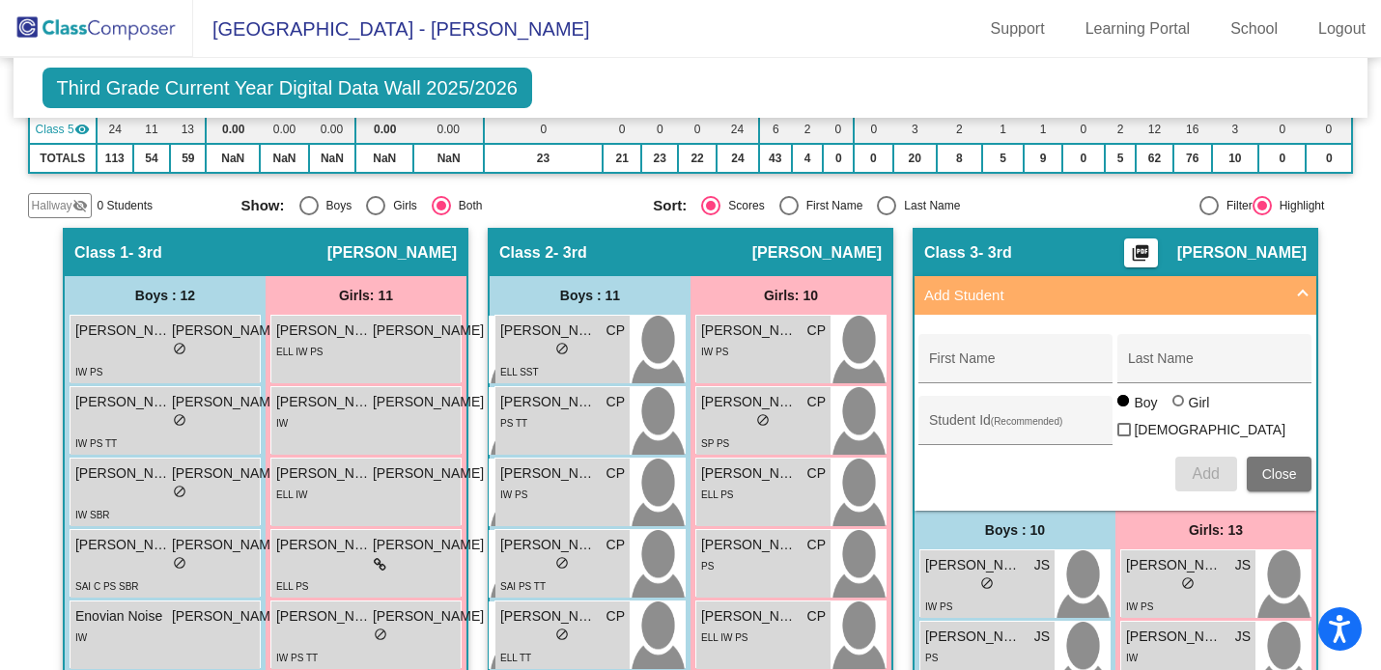
scroll to position [342, 0]
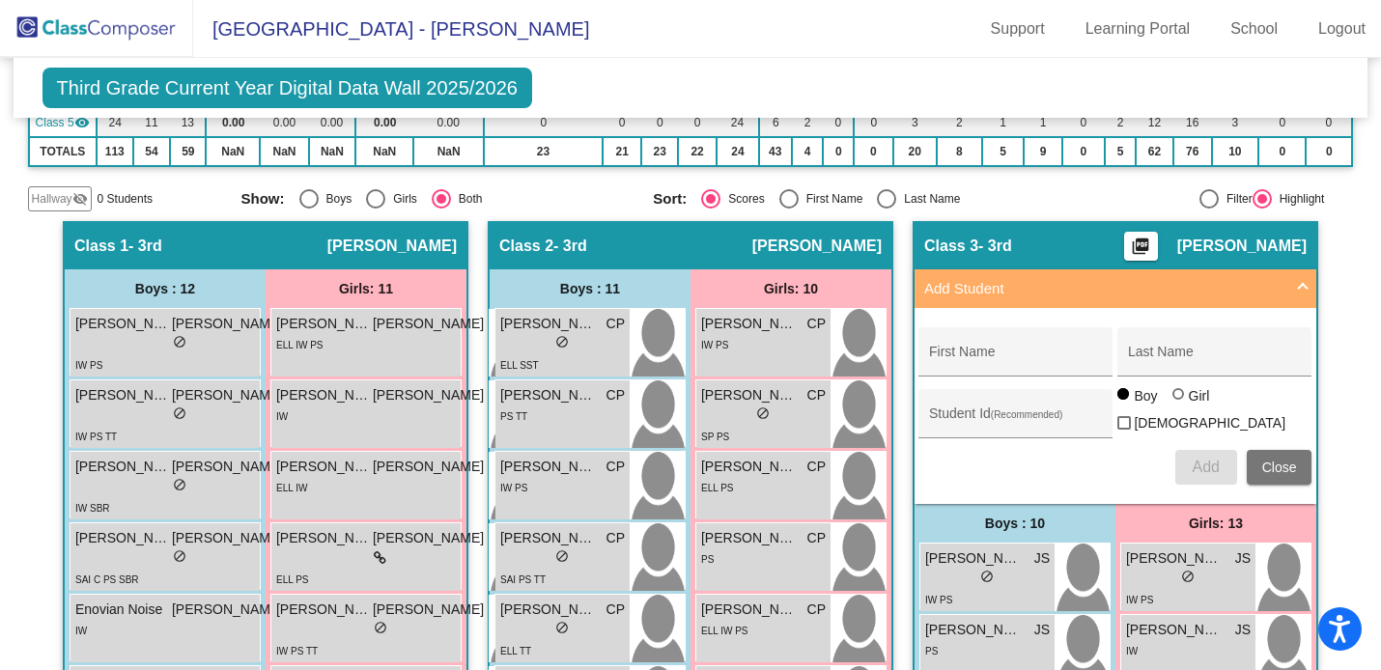
click at [1289, 286] on span "Add Student" at bounding box center [1111, 289] width 375 height 22
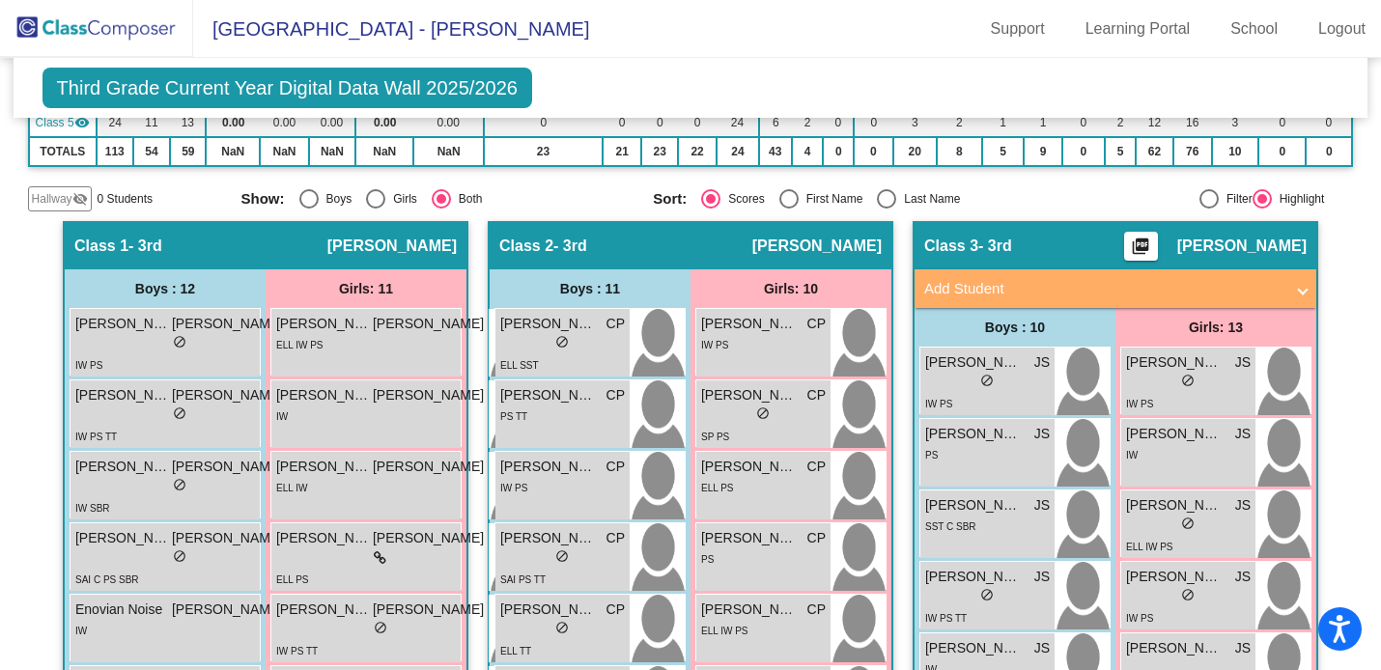
click at [1291, 291] on span "Add Student" at bounding box center [1111, 289] width 375 height 22
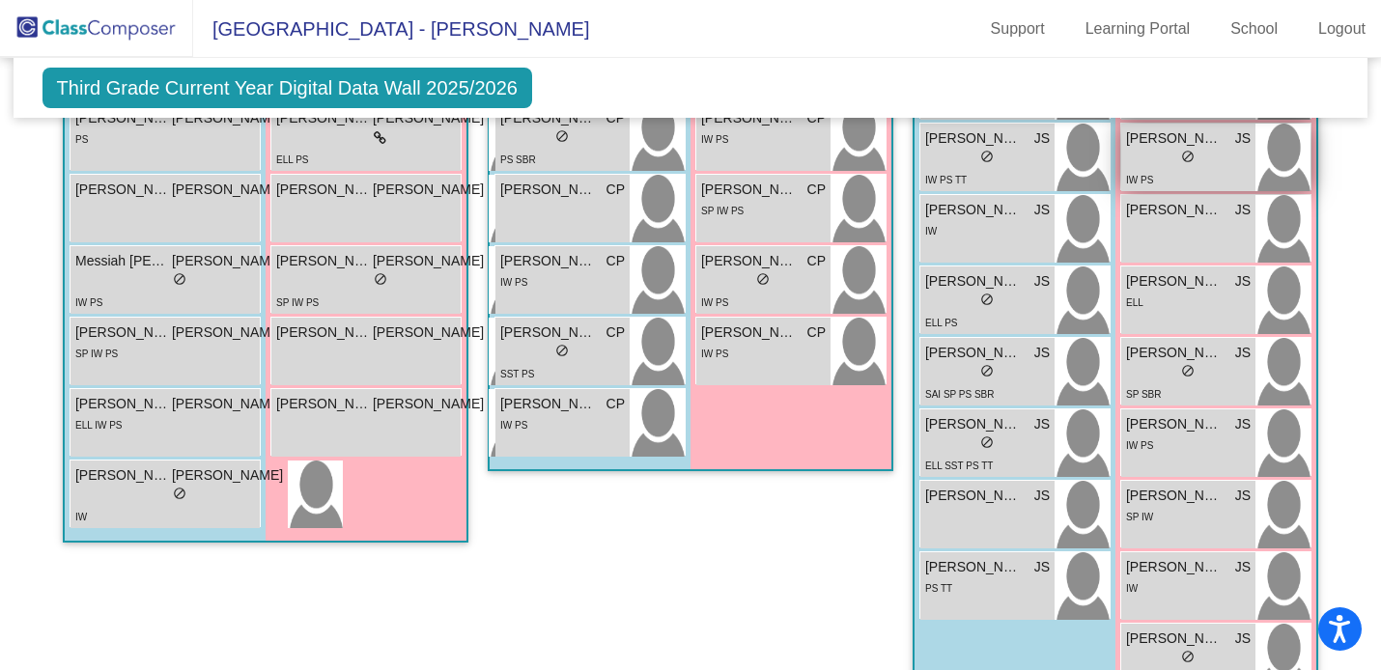
scroll to position [979, 0]
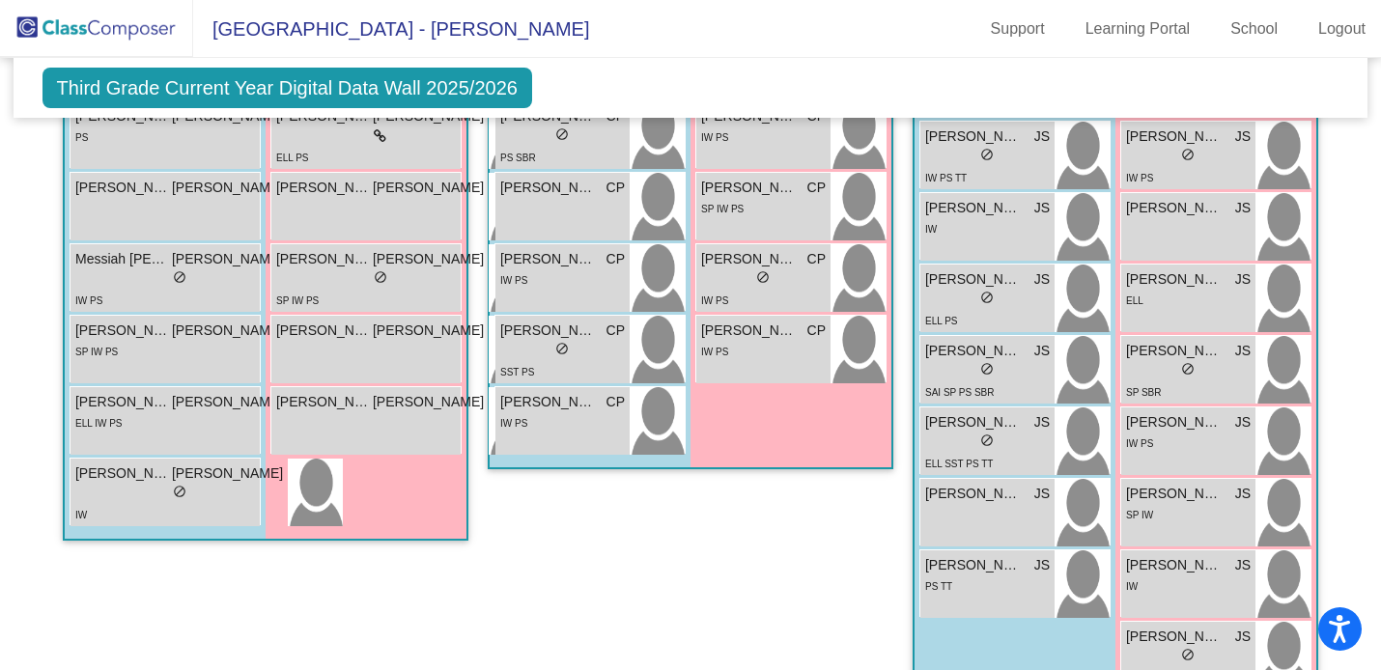
click at [708, 594] on div "Class 2 - 3rd picture_as_pdf Christine Pierce Add Student First Name Last Name …" at bounding box center [691, 226] width 406 height 1282
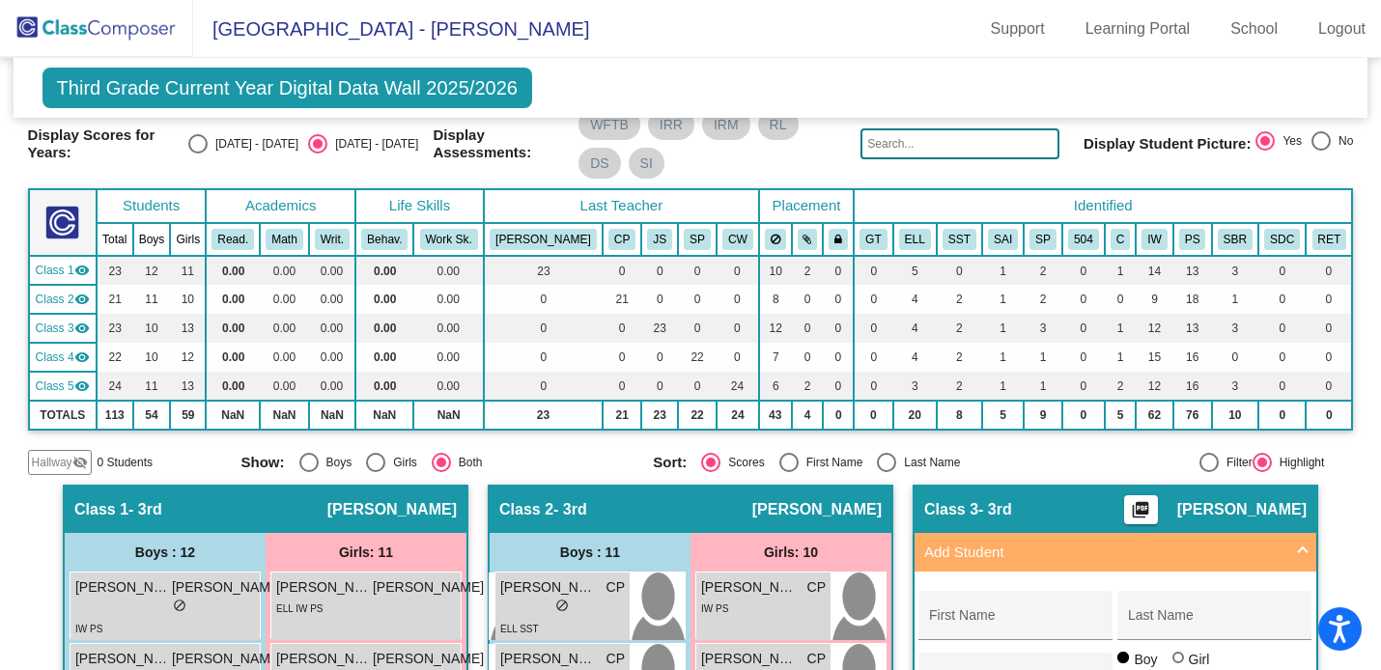
scroll to position [0, 0]
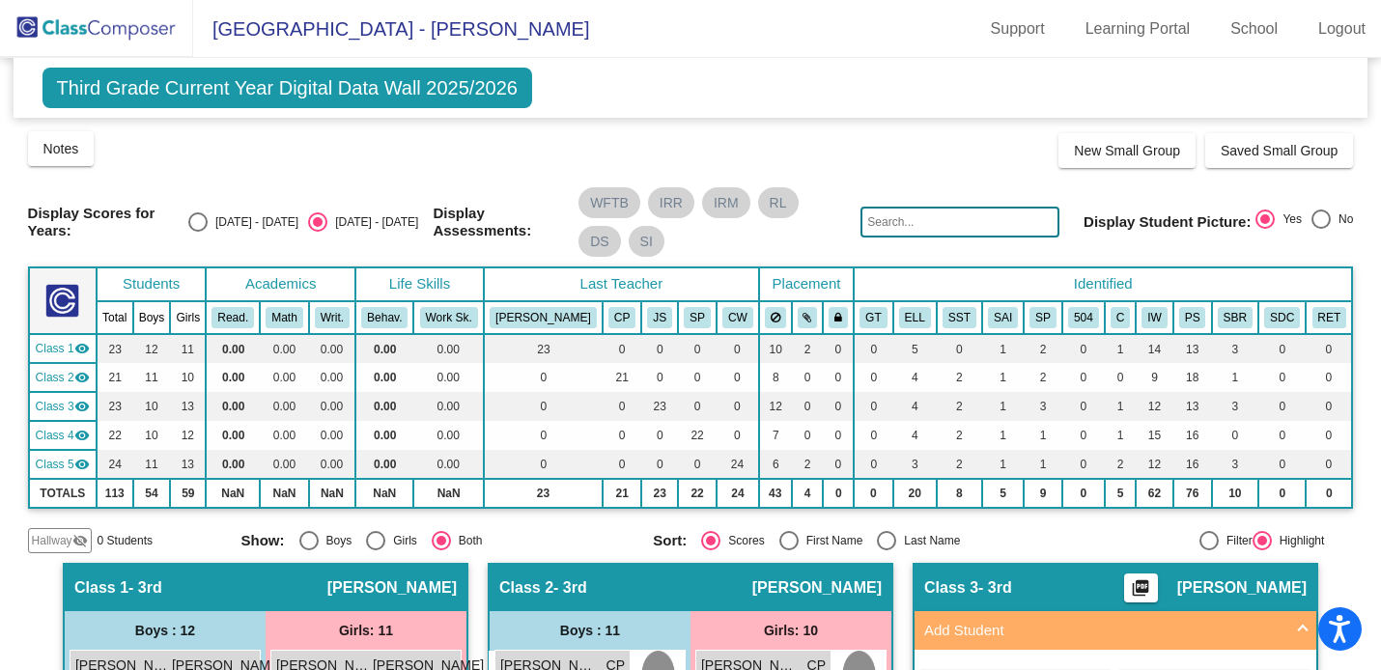
click at [304, 29] on span "Mission Crest Elementary School - Julie" at bounding box center [391, 29] width 396 height 31
click at [395, 91] on span "Third Grade Current Year Digital Data Wall 2025/2026" at bounding box center [288, 88] width 490 height 41
click at [112, 28] on img at bounding box center [96, 28] width 193 height 57
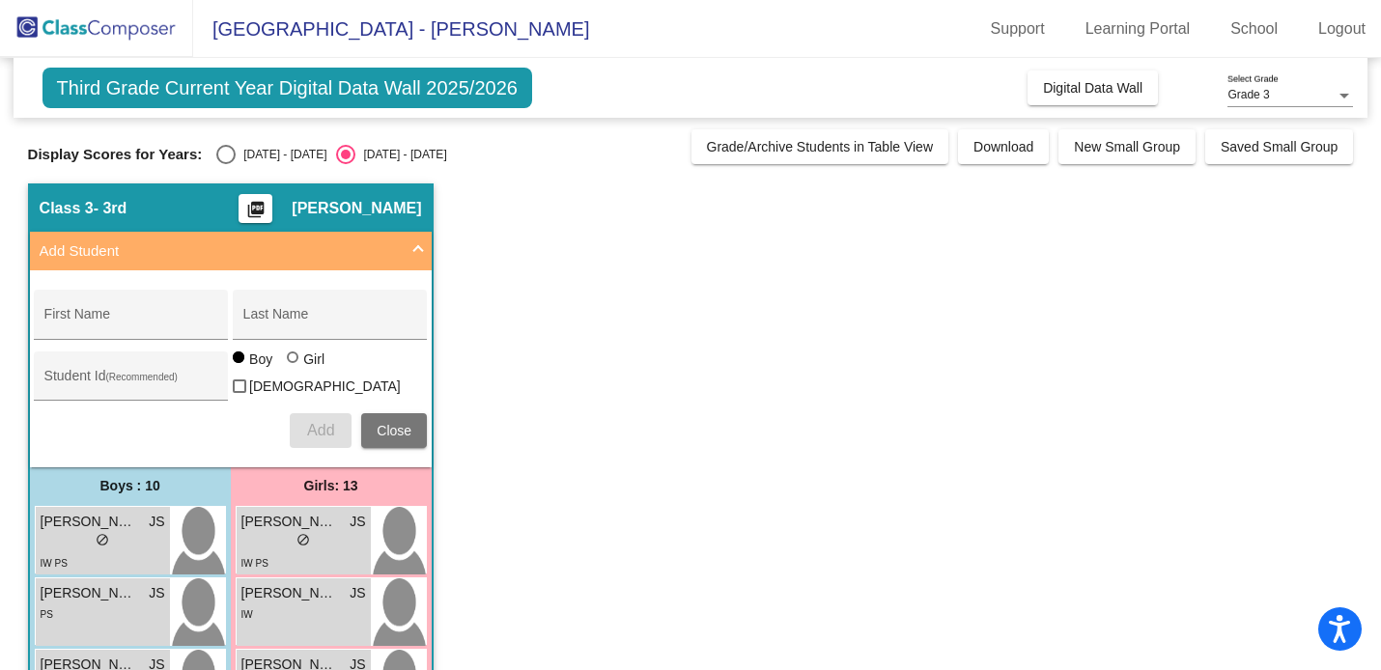
click at [222, 149] on div "Select an option" at bounding box center [225, 154] width 19 height 19
click at [225, 164] on input "2024 - 2025" at bounding box center [225, 164] width 1 height 1
radio input "true"
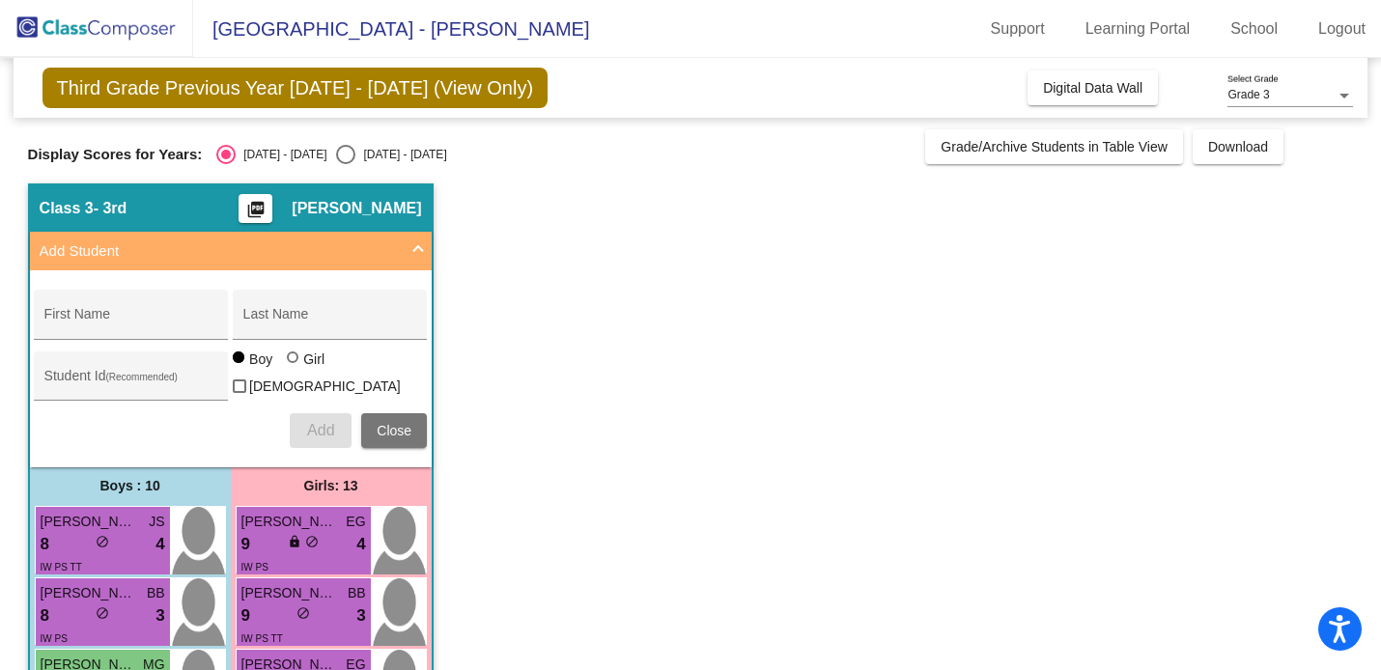
click at [416, 245] on span at bounding box center [418, 252] width 8 height 22
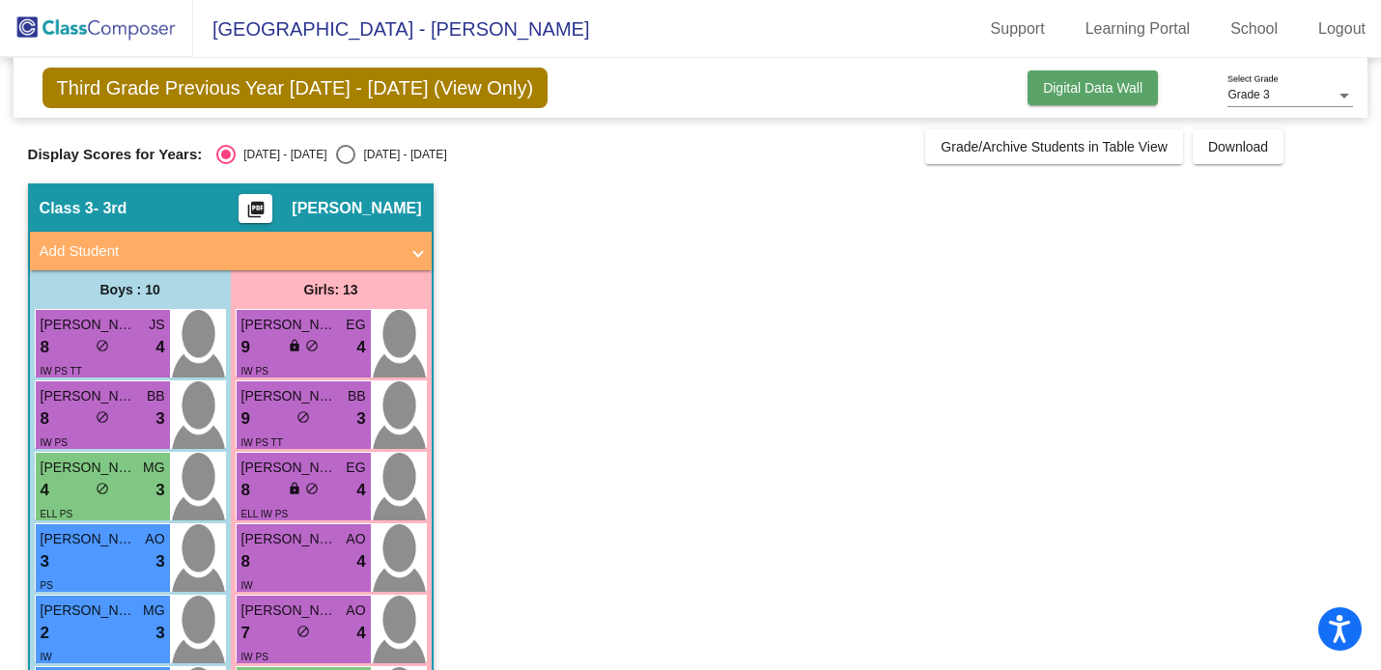
click at [1068, 76] on button "Digital Data Wall" at bounding box center [1093, 88] width 130 height 35
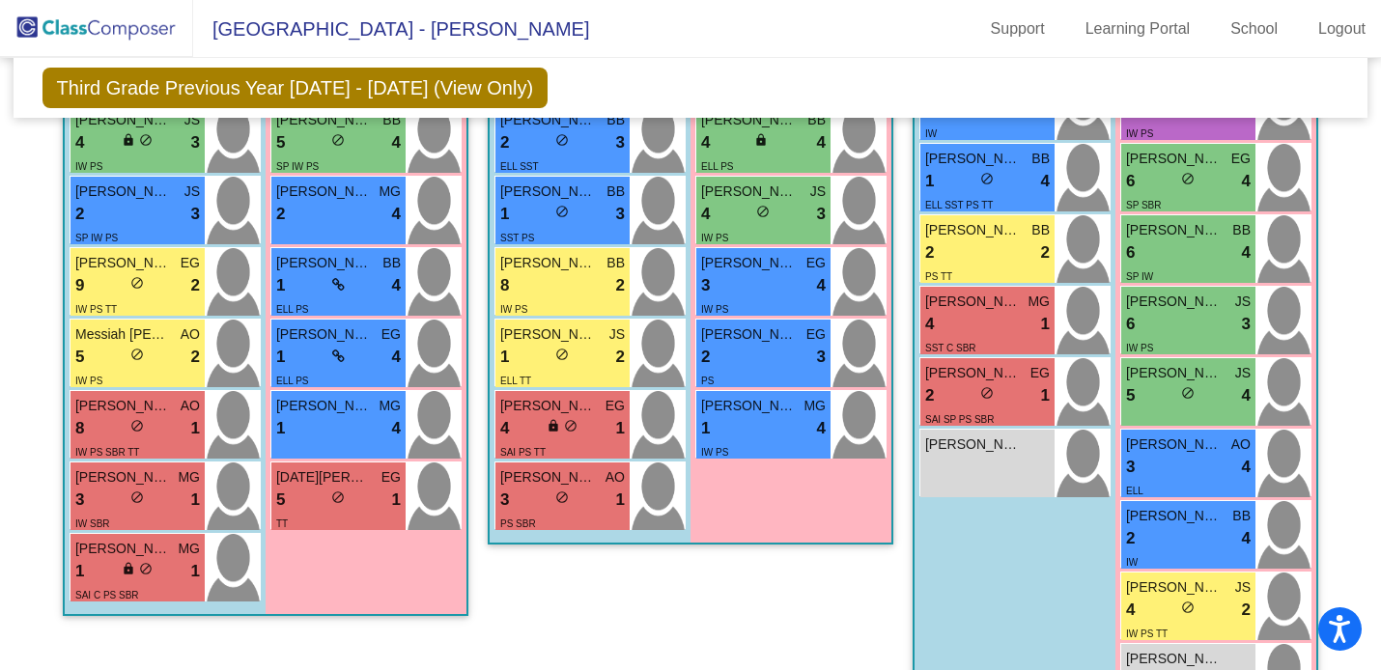
scroll to position [895, 0]
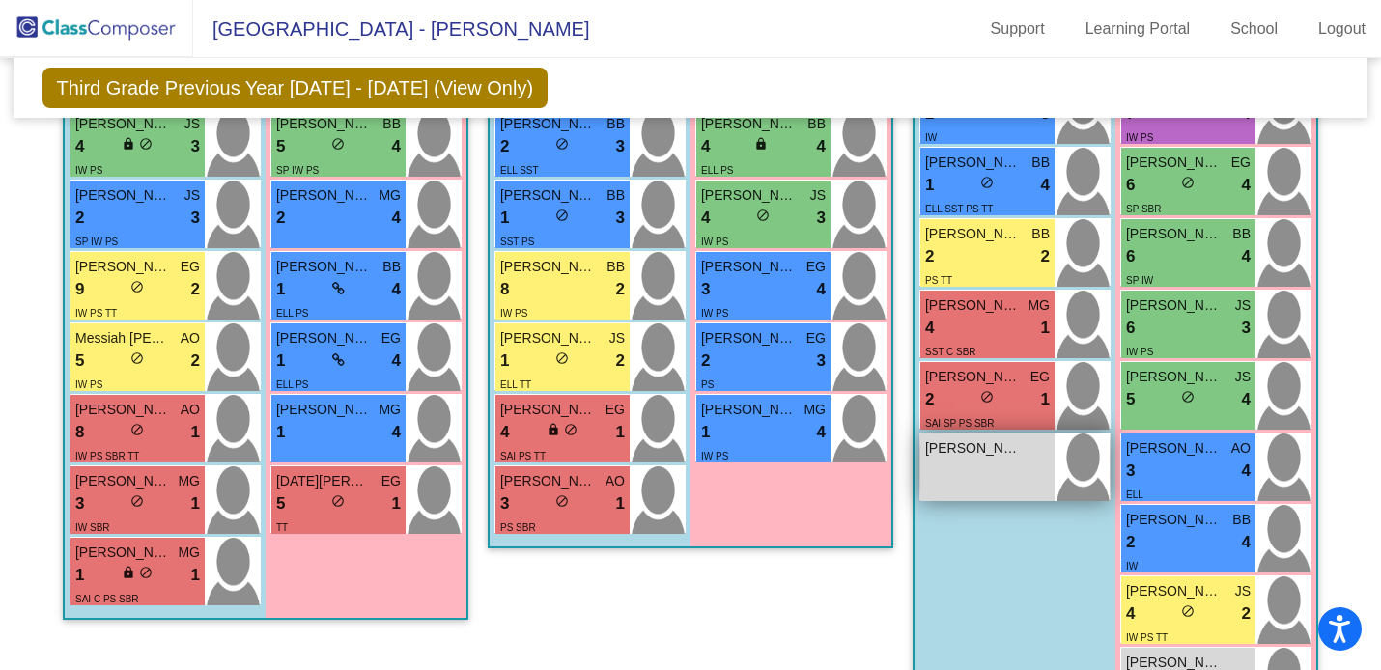
click at [1001, 472] on div "Santiago Berrera lock do_not_disturb_alt" at bounding box center [988, 468] width 134 height 68
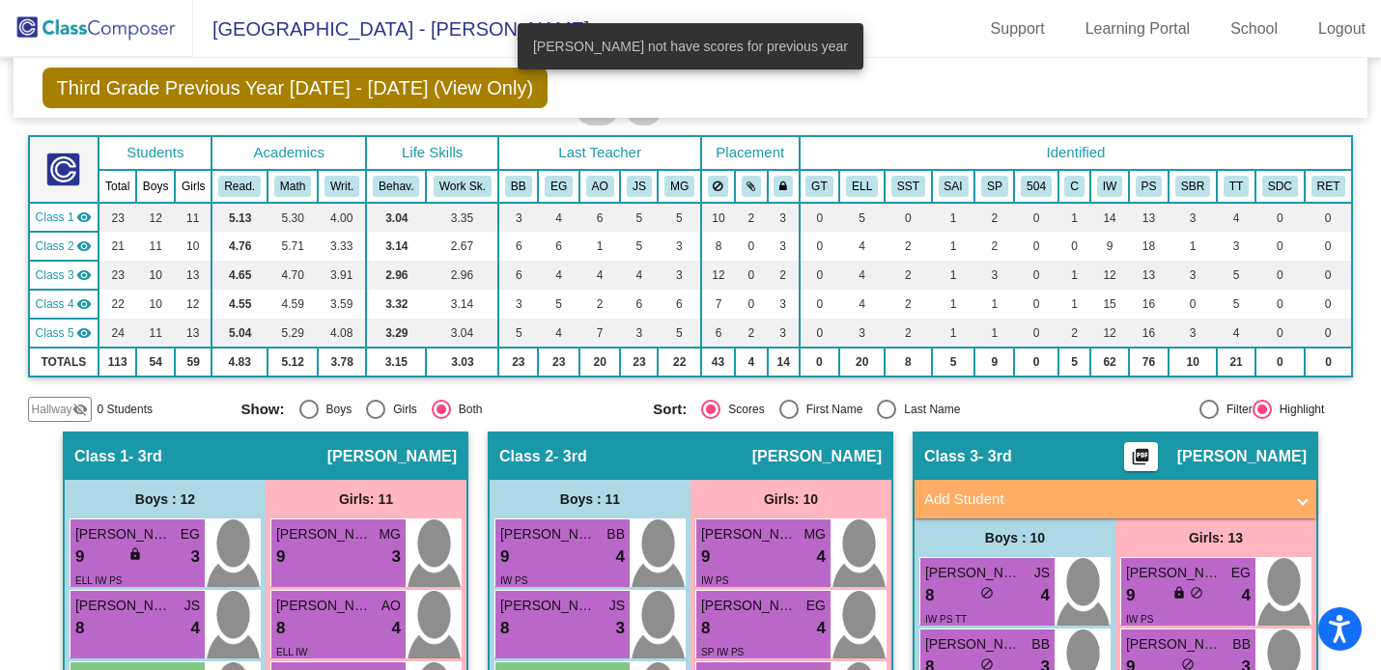
scroll to position [116, 0]
